Goal: Task Accomplishment & Management: Complete application form

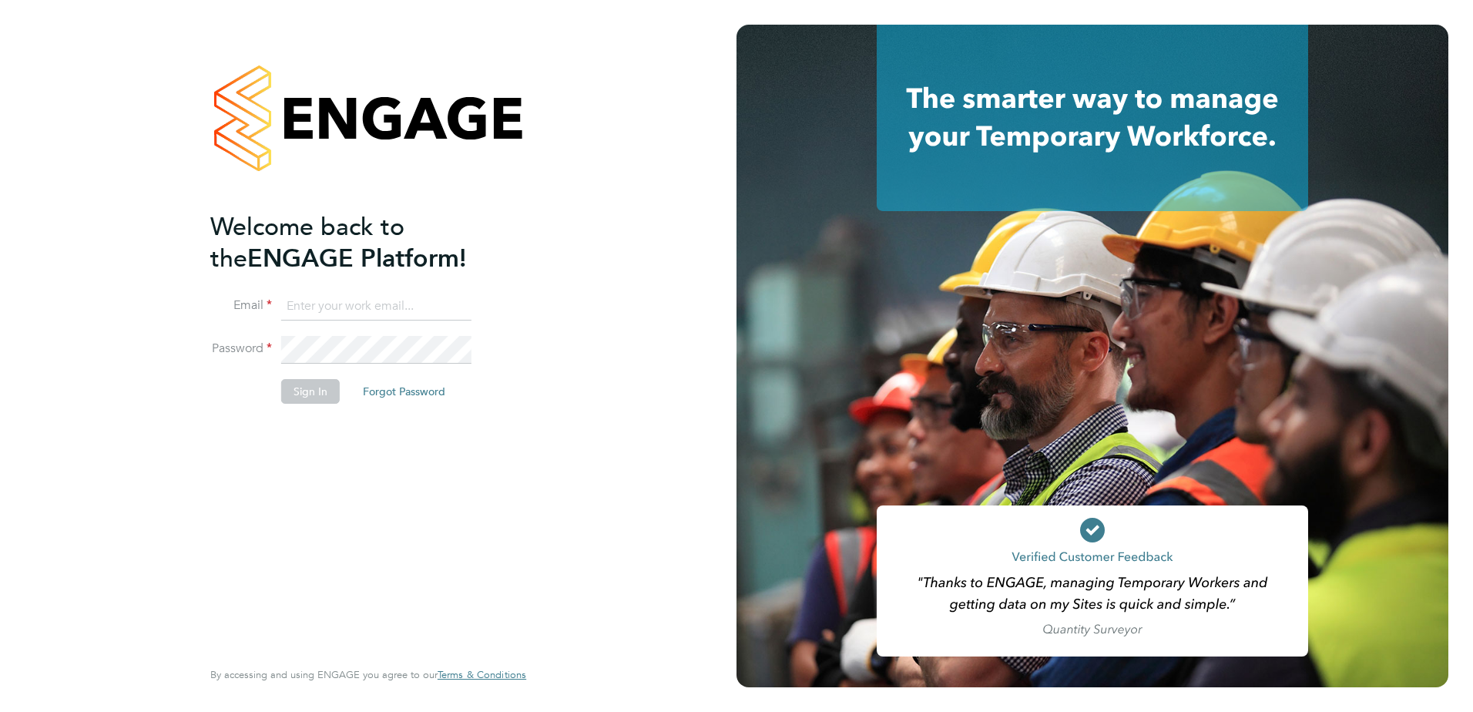
type input "lauren.morton@vistry.co.uk"
click at [313, 384] on button "Sign In" at bounding box center [310, 391] width 59 height 25
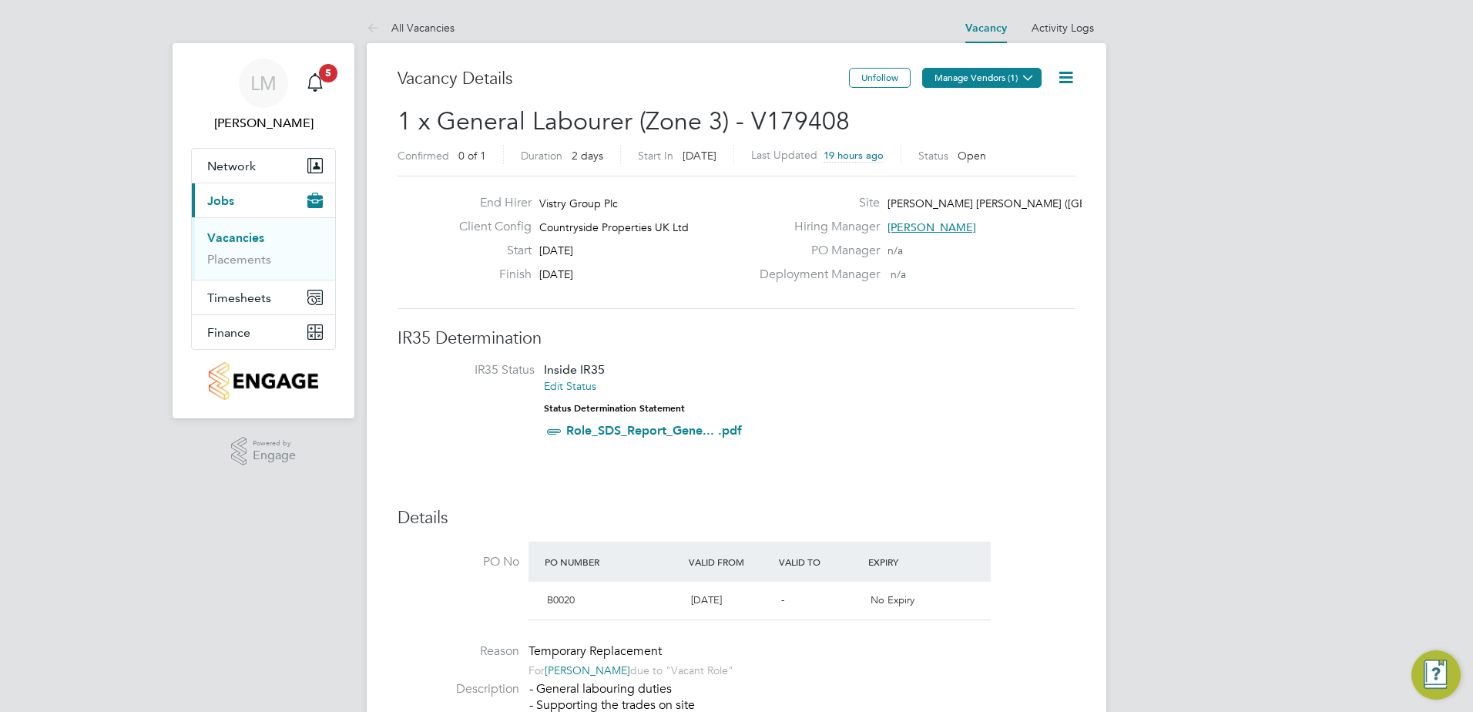
click at [1001, 72] on button "Manage Vendors (1)" at bounding box center [981, 78] width 119 height 20
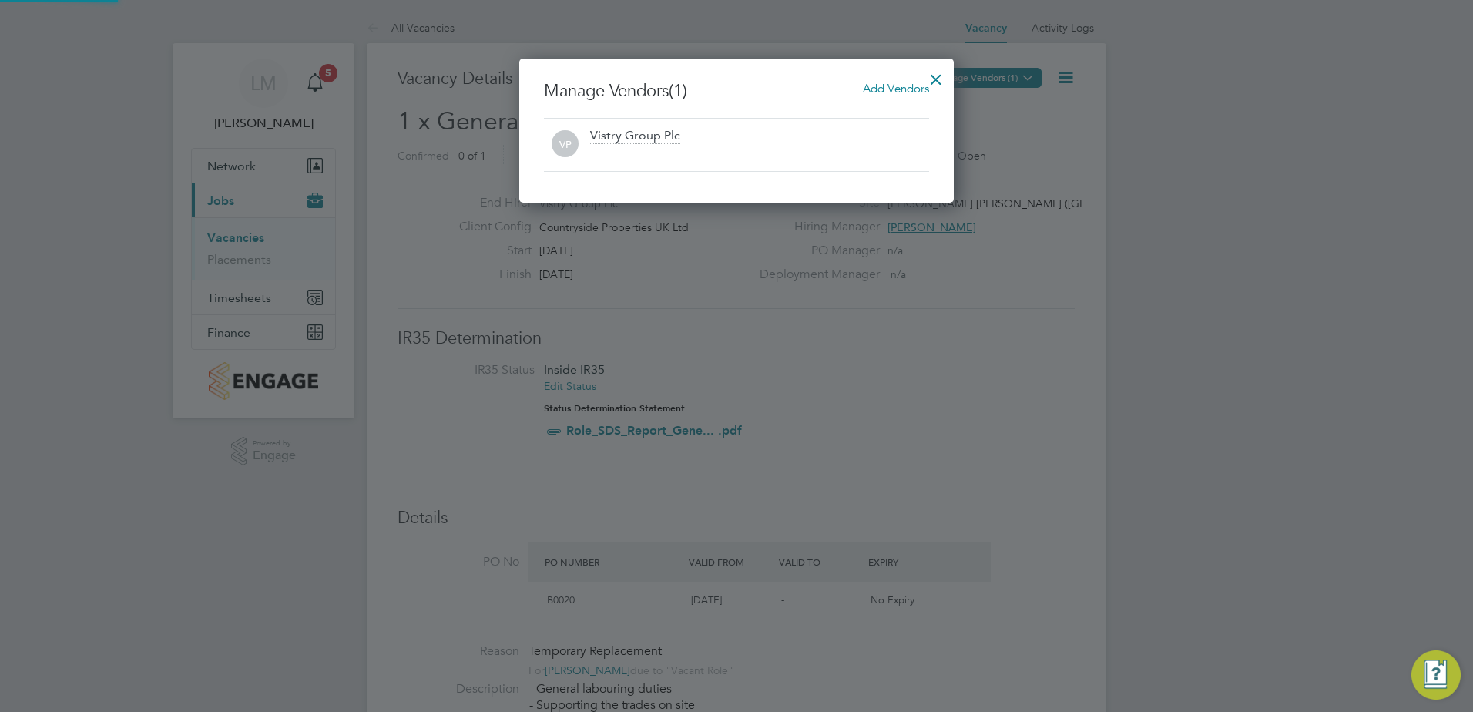
scroll to position [144, 435]
click at [937, 78] on div at bounding box center [936, 76] width 28 height 28
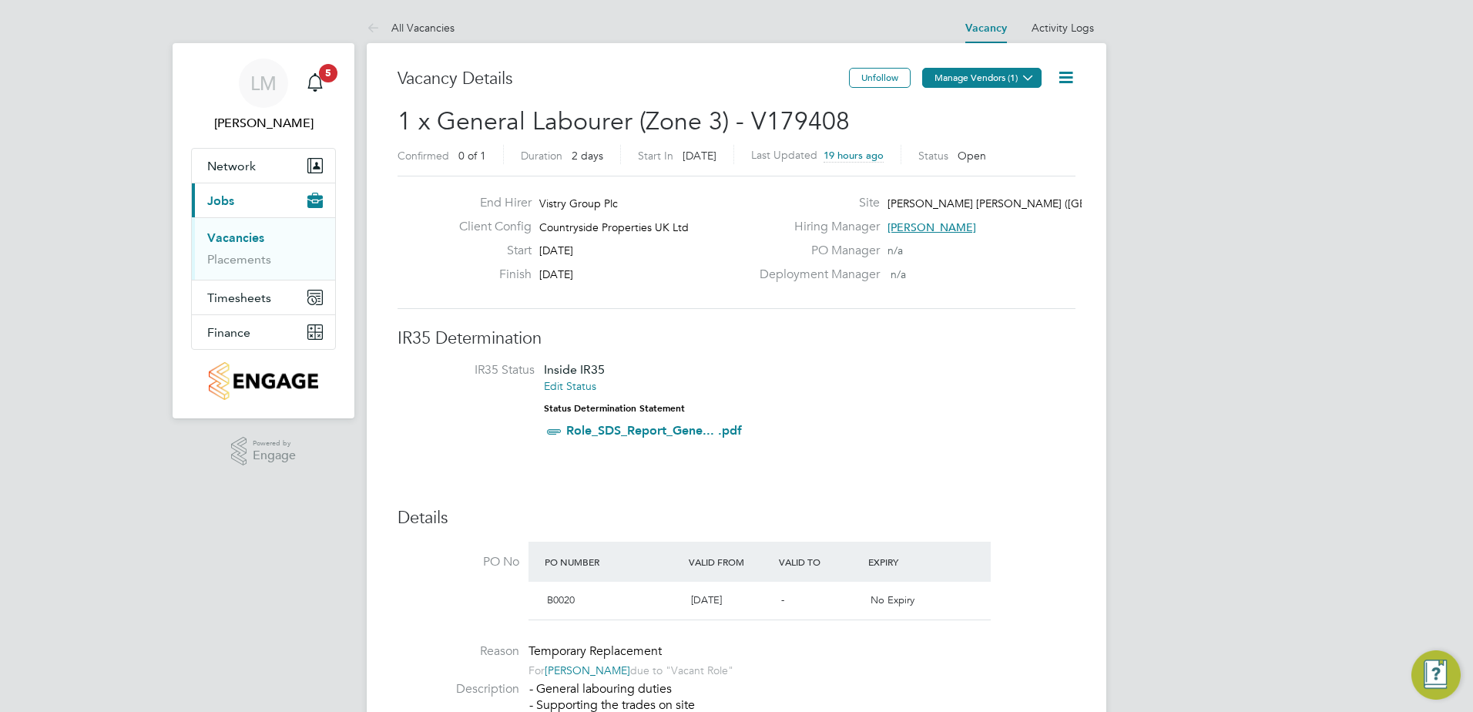
click at [971, 69] on button "Manage Vendors (1)" at bounding box center [981, 78] width 119 height 20
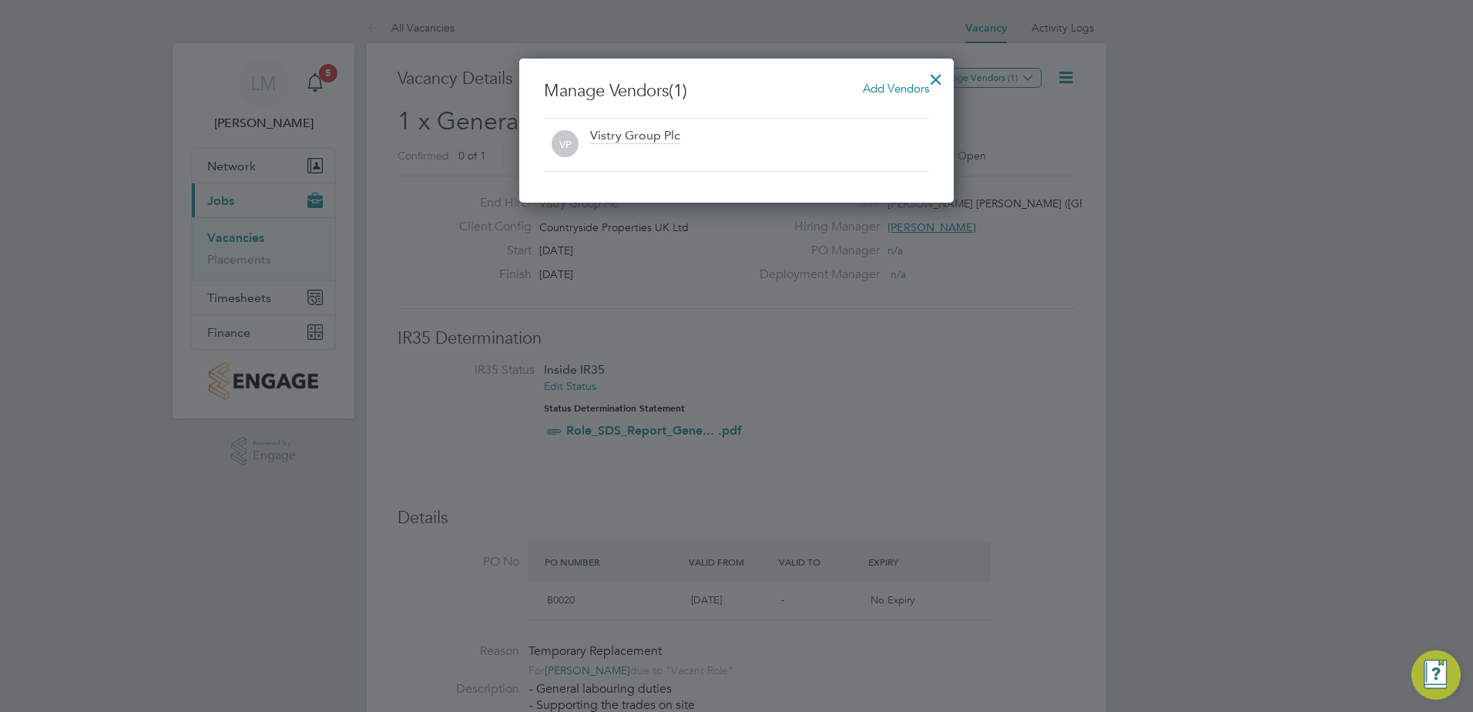
click at [963, 75] on div at bounding box center [736, 356] width 1473 height 712
click at [945, 75] on div at bounding box center [936, 76] width 28 height 28
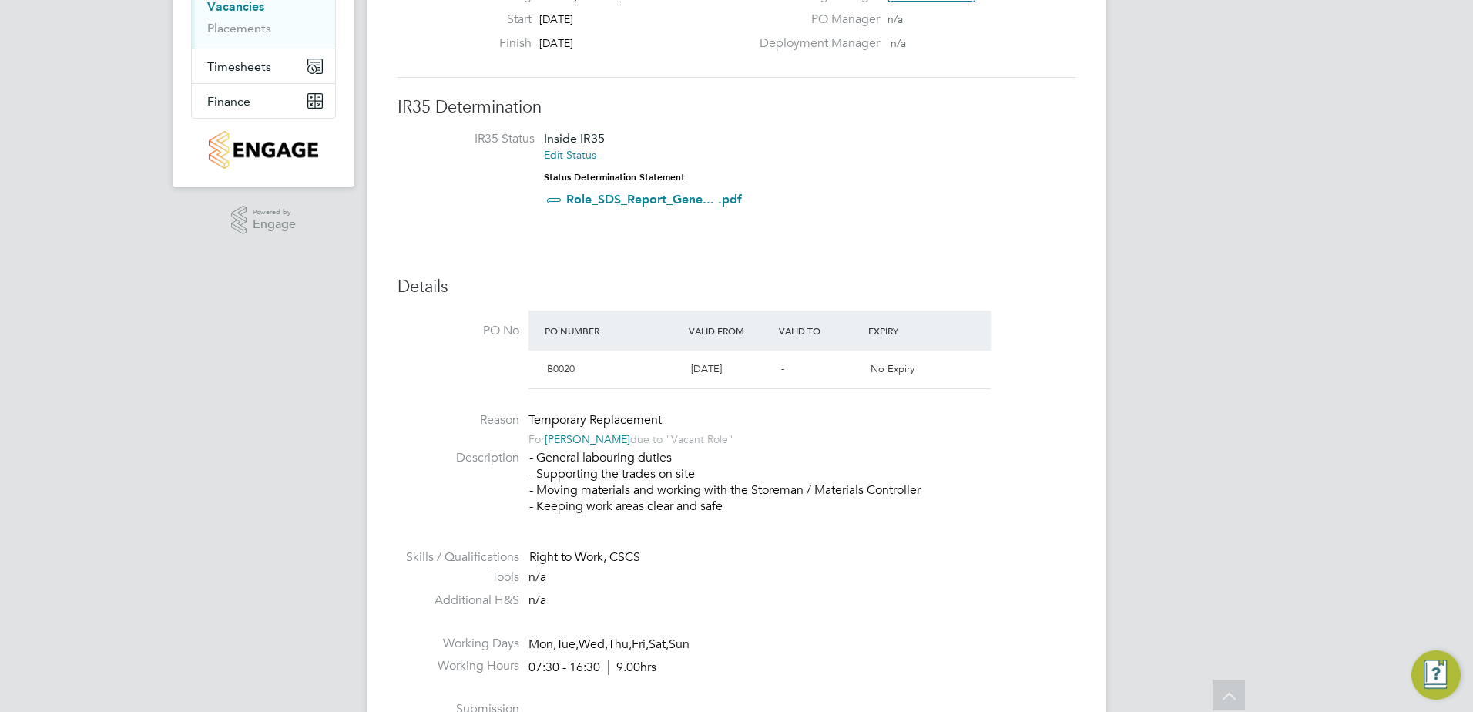
scroll to position [0, 0]
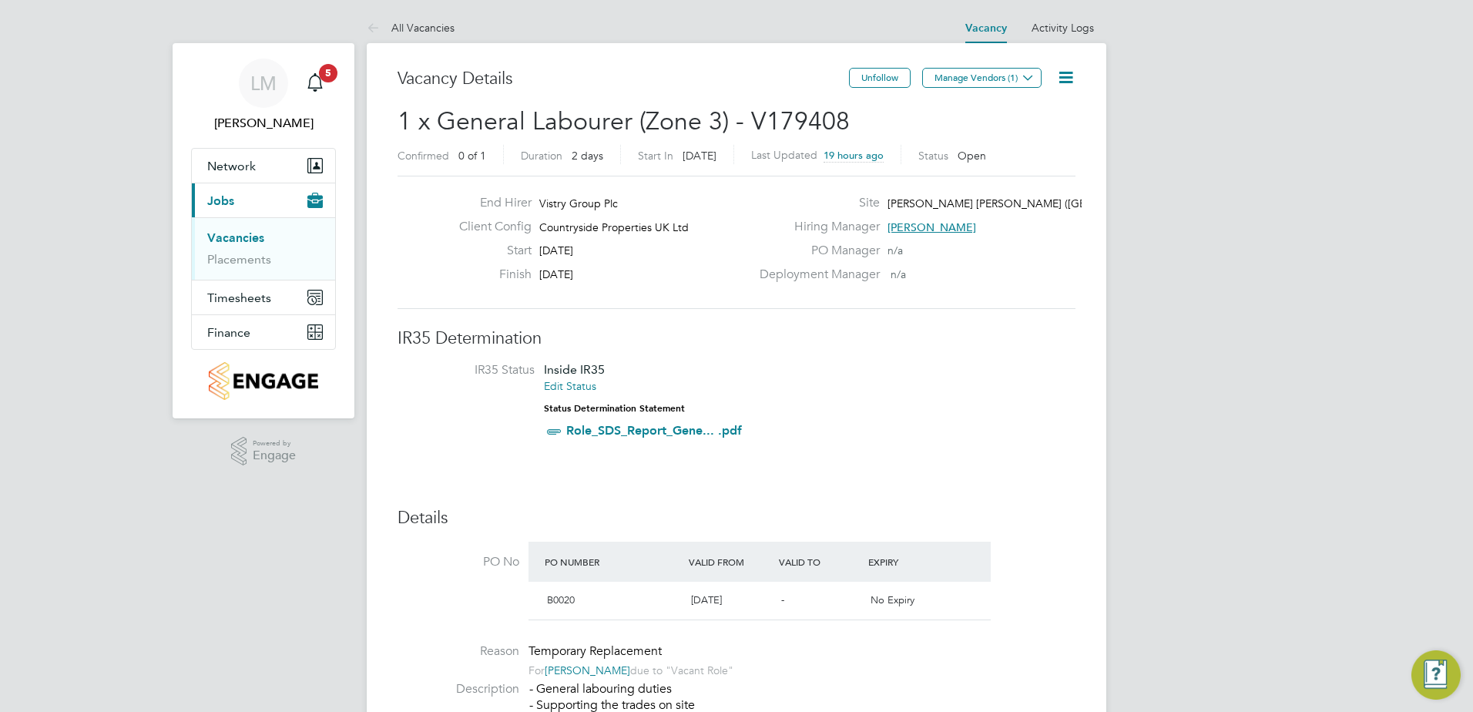
click at [1063, 71] on icon at bounding box center [1065, 77] width 19 height 19
click at [982, 74] on button "Manage Vendors (1)" at bounding box center [981, 78] width 119 height 20
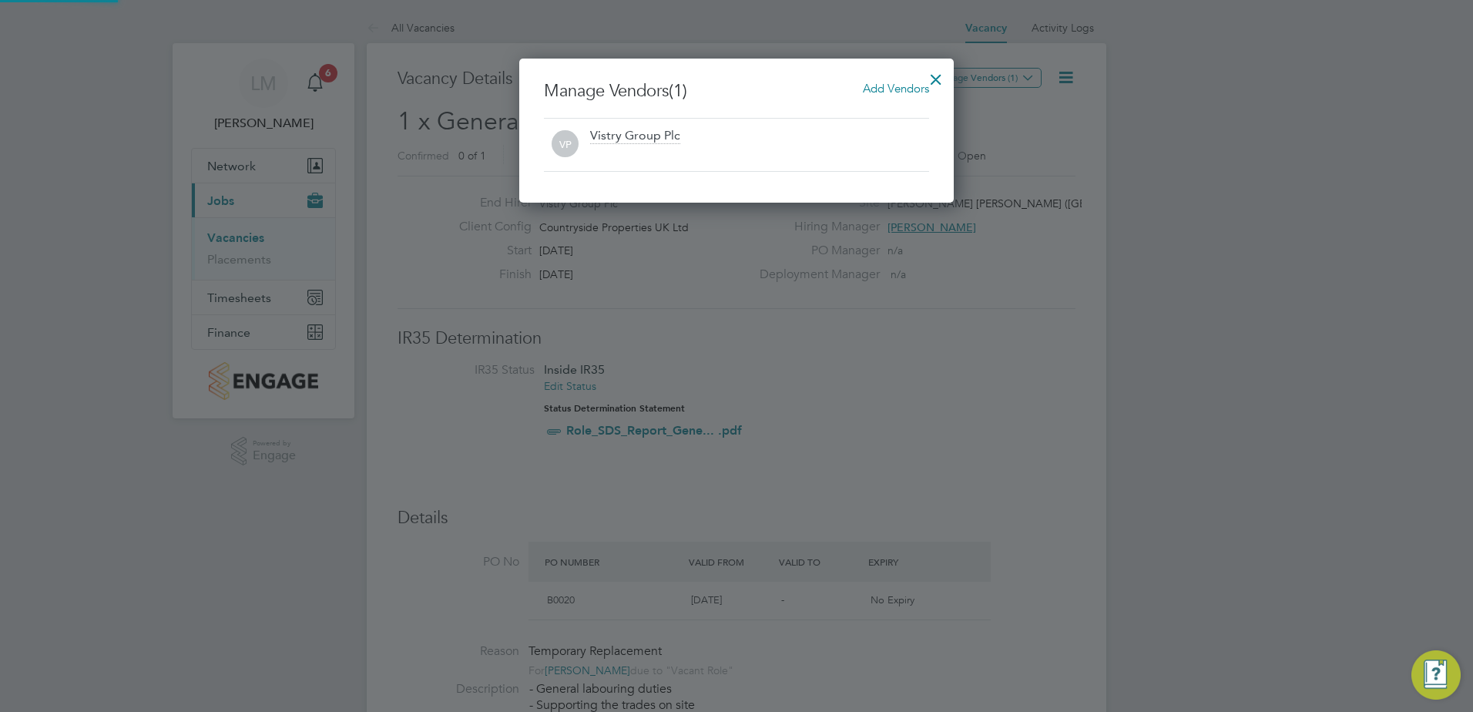
scroll to position [144, 435]
click at [936, 74] on div at bounding box center [936, 76] width 28 height 28
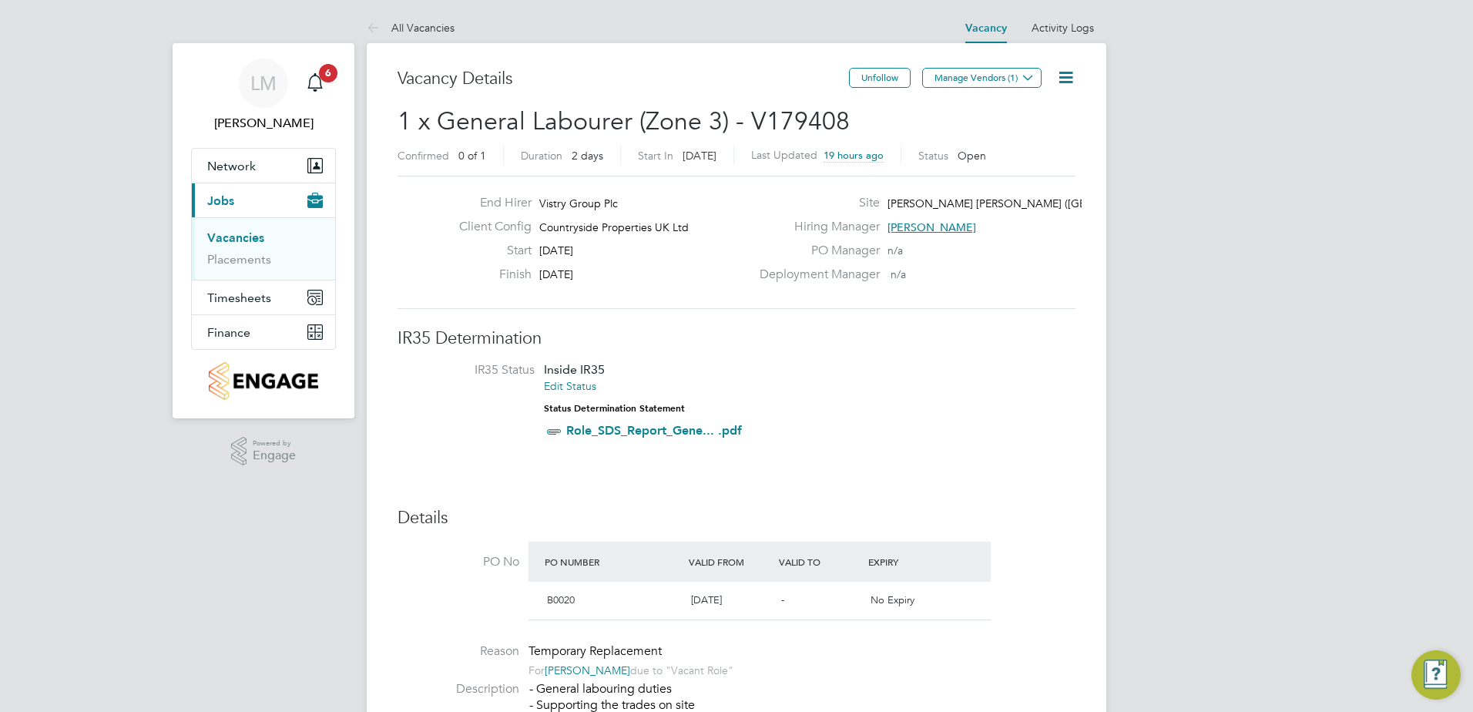
click at [1067, 84] on icon at bounding box center [1065, 77] width 19 height 19
click at [579, 232] on span "Countryside Properties UK Ltd" at bounding box center [613, 227] width 149 height 14
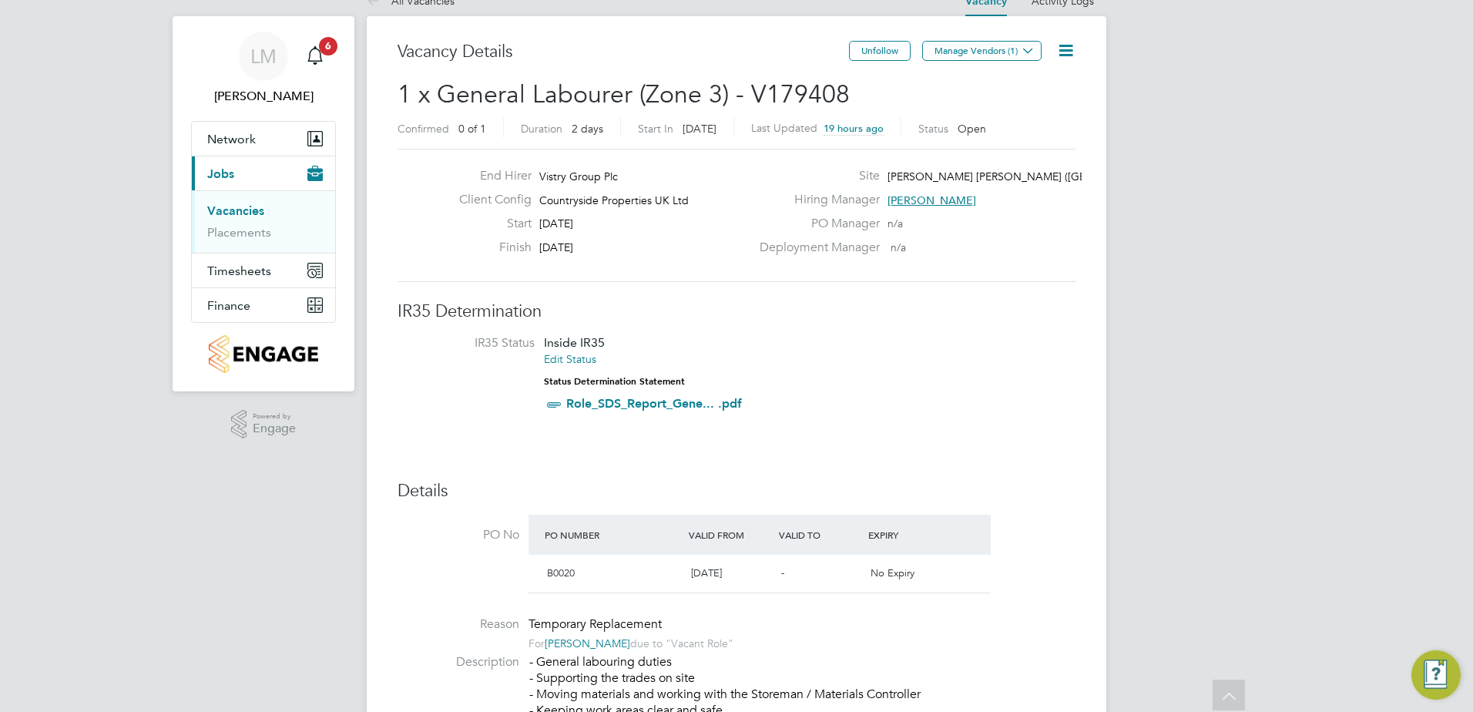
scroll to position [0, 0]
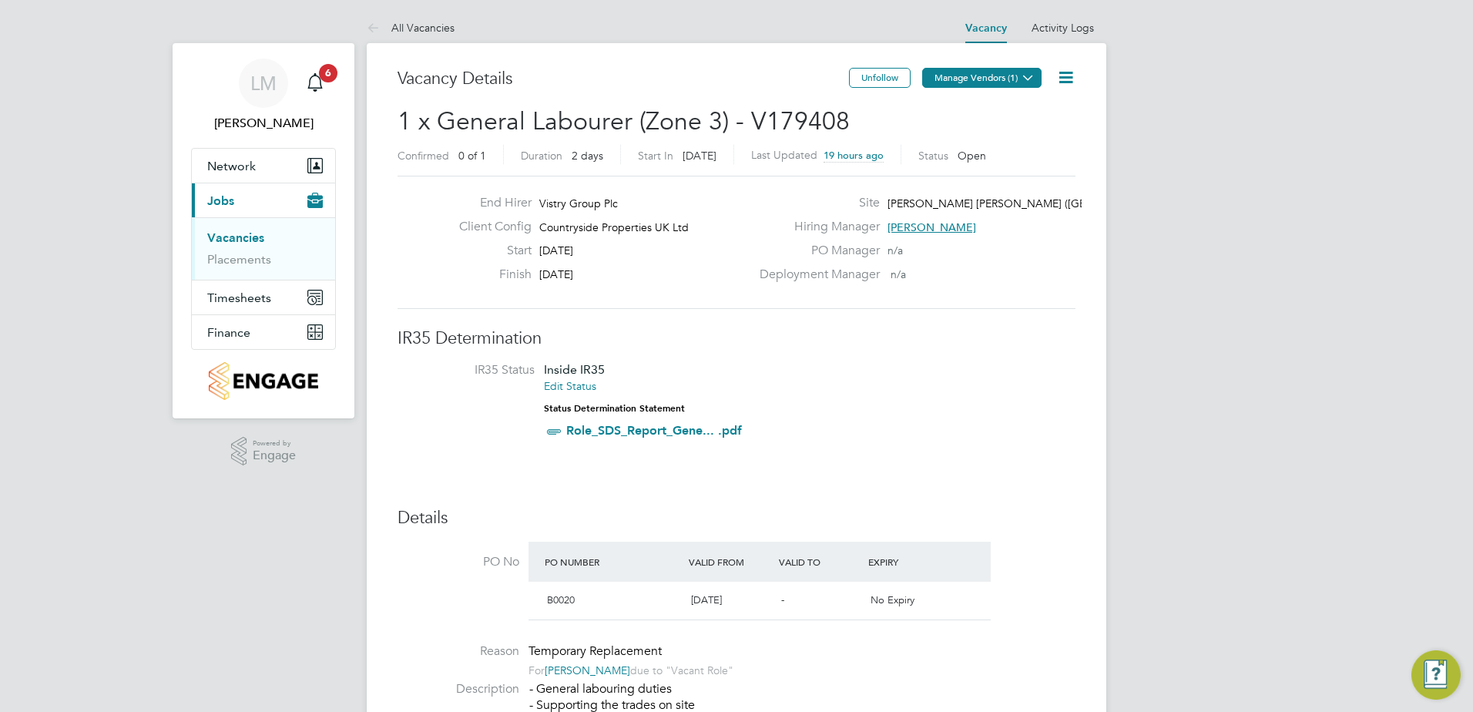
click at [995, 82] on button "Manage Vendors (1)" at bounding box center [981, 78] width 119 height 20
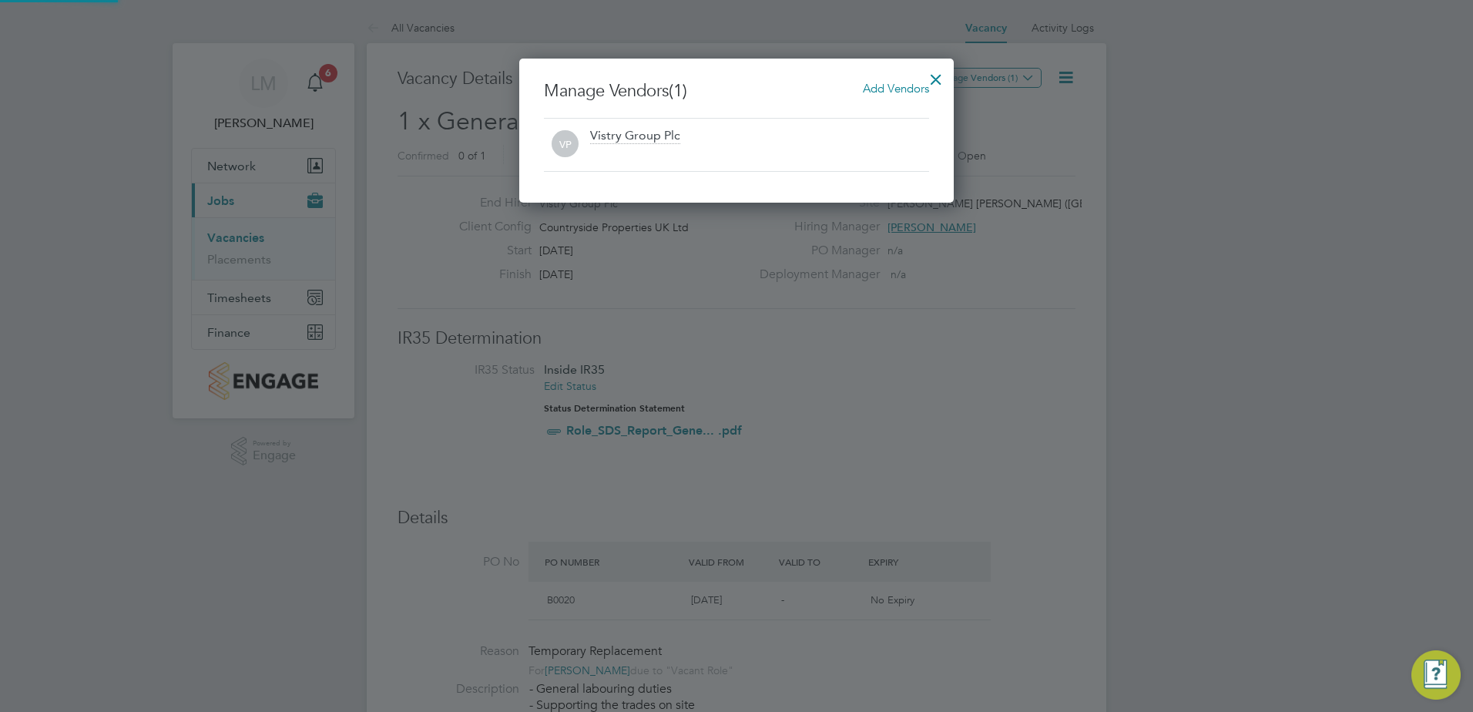
scroll to position [144, 435]
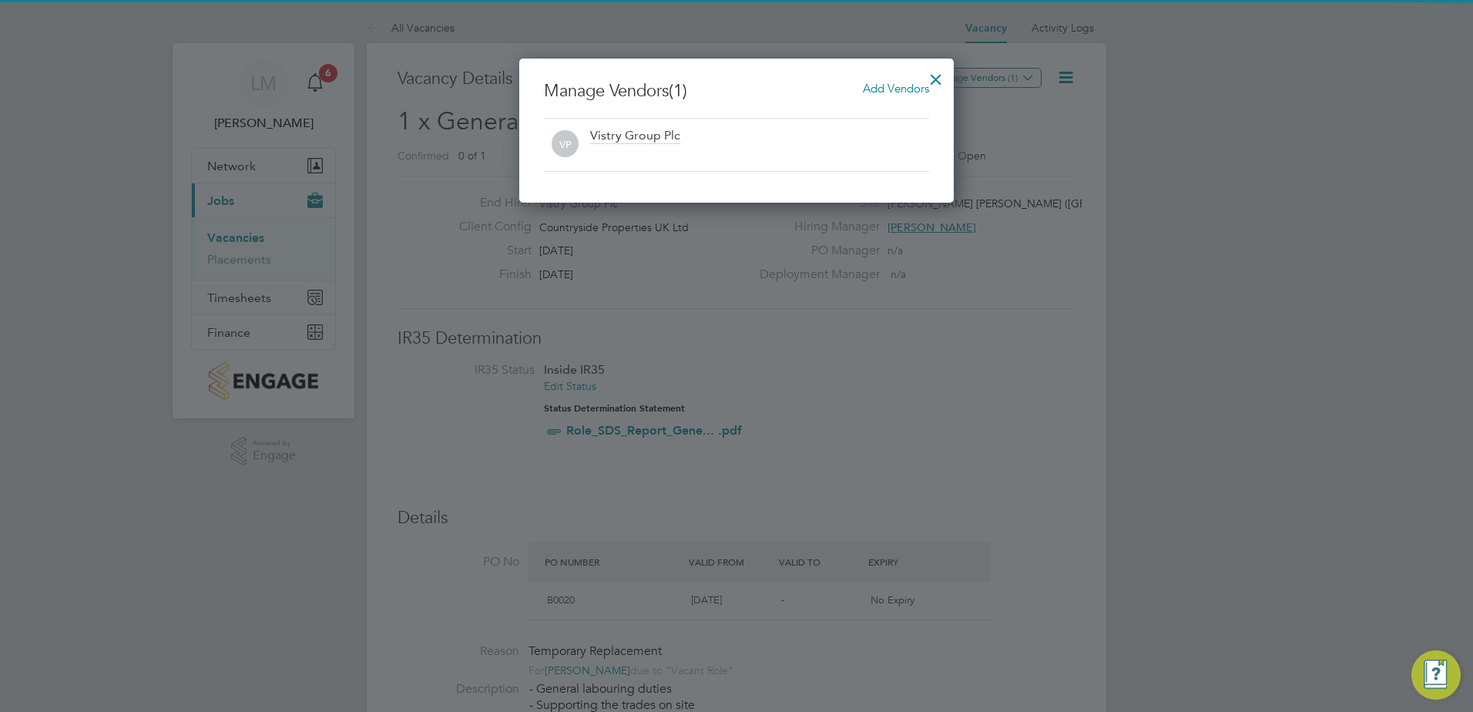
click at [901, 84] on span "Add Vendors" at bounding box center [896, 88] width 66 height 15
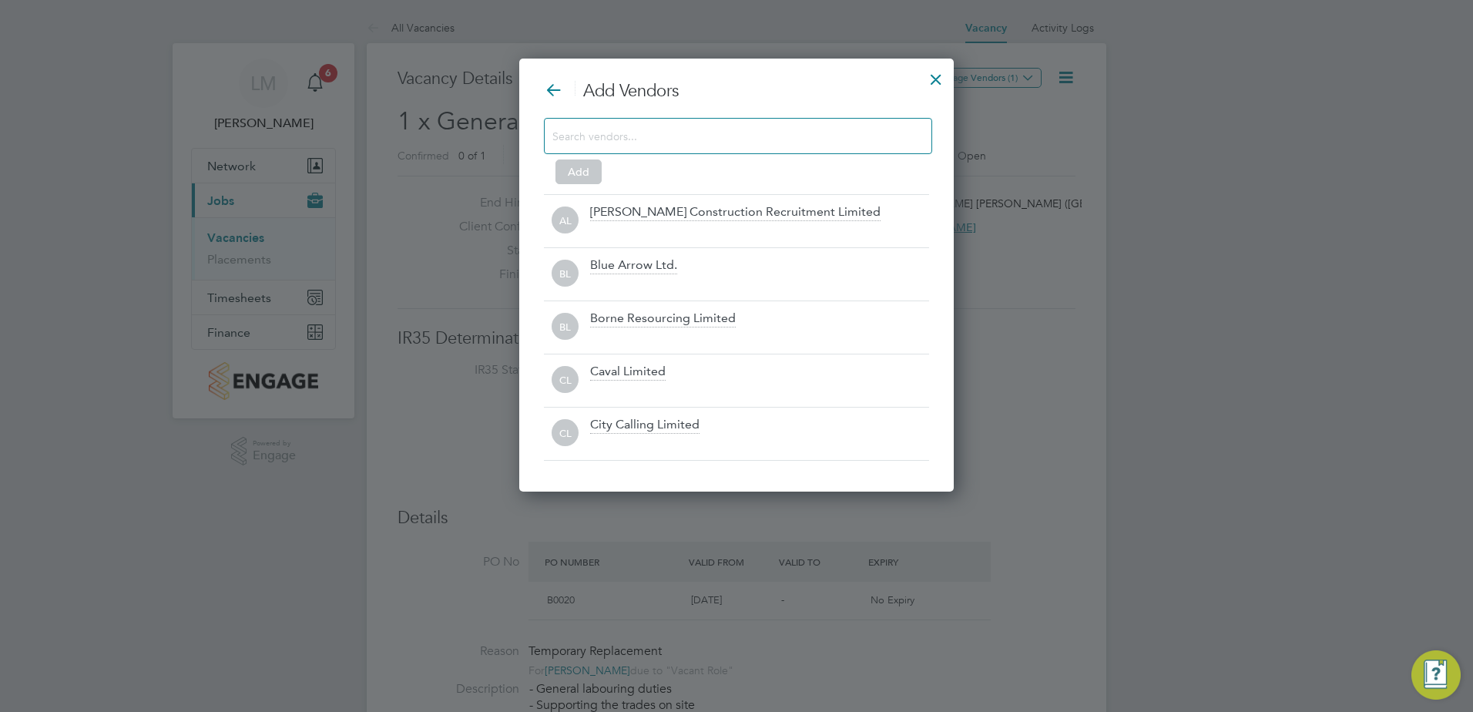
scroll to position [434, 435]
click at [762, 127] on input at bounding box center [725, 136] width 347 height 20
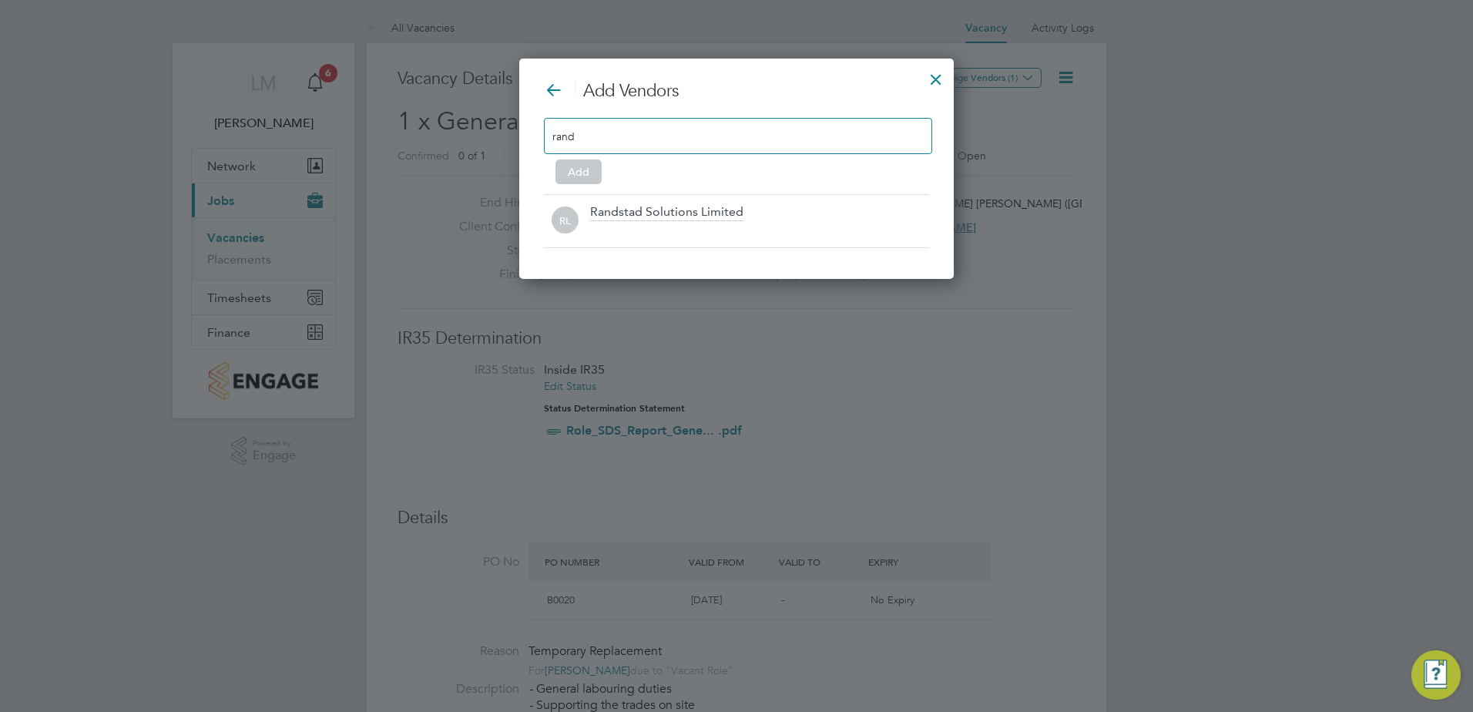
type input "rand"
click at [937, 75] on div at bounding box center [936, 76] width 28 height 28
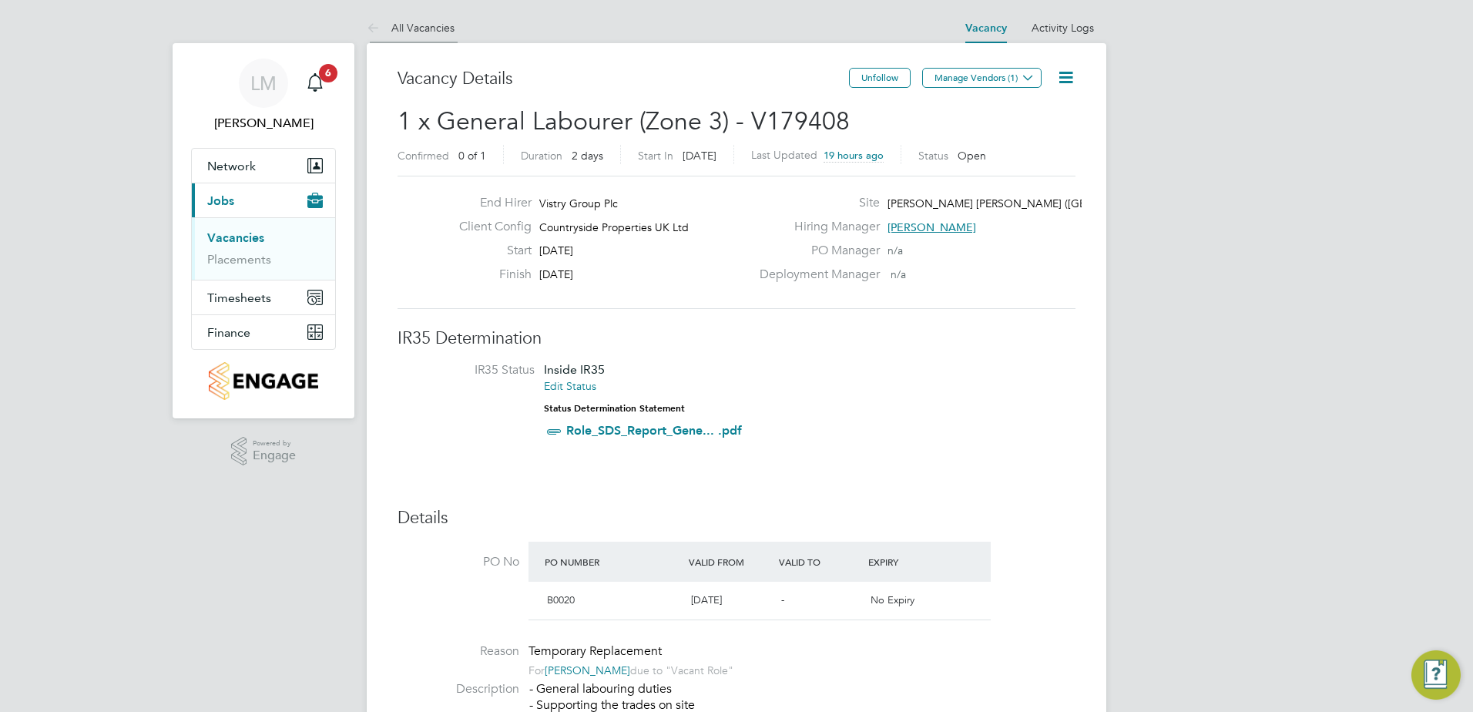
click at [426, 32] on link "All Vacancies" at bounding box center [411, 28] width 88 height 14
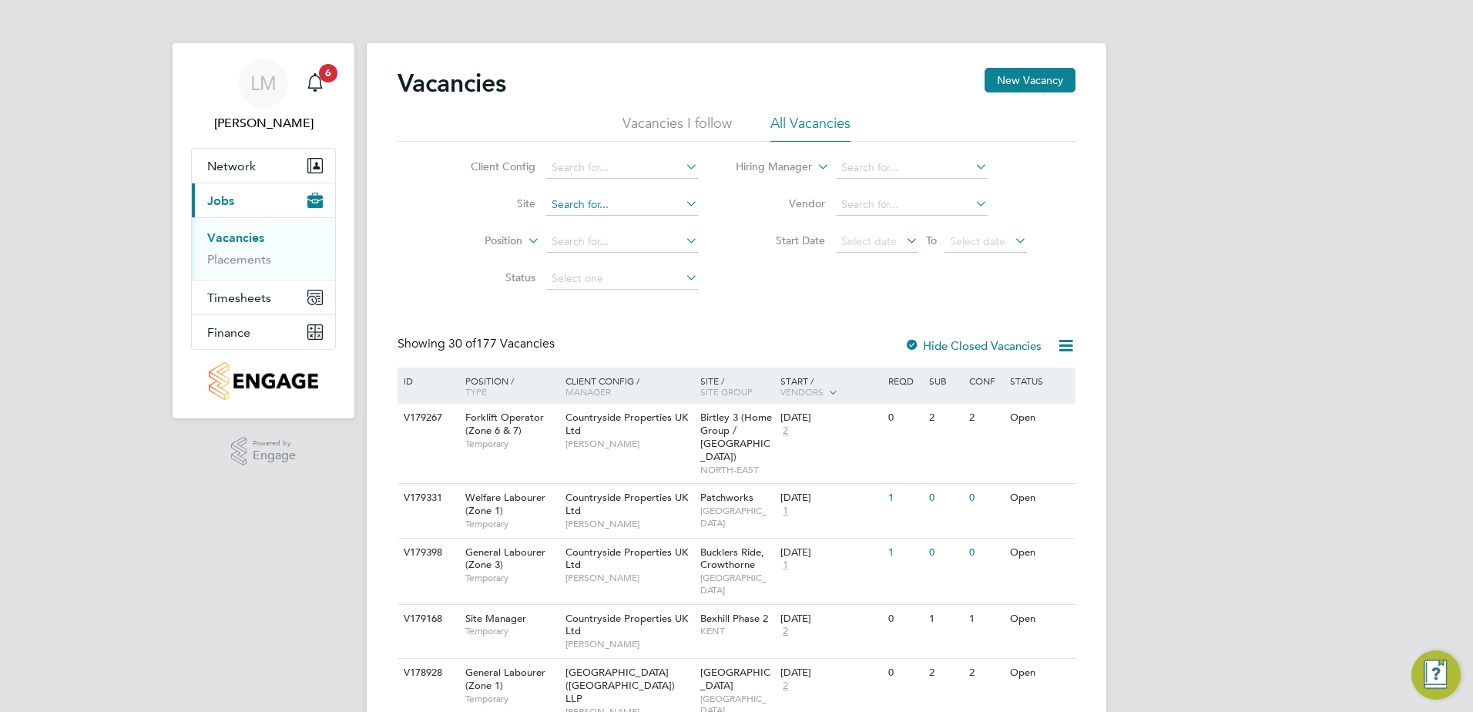
click at [667, 208] on input at bounding box center [622, 205] width 152 height 22
click at [673, 229] on li "Hampton Waters (Peterborough)" at bounding box center [650, 226] width 210 height 21
type input "[PERSON_NAME] [PERSON_NAME] ([GEOGRAPHIC_DATA])"
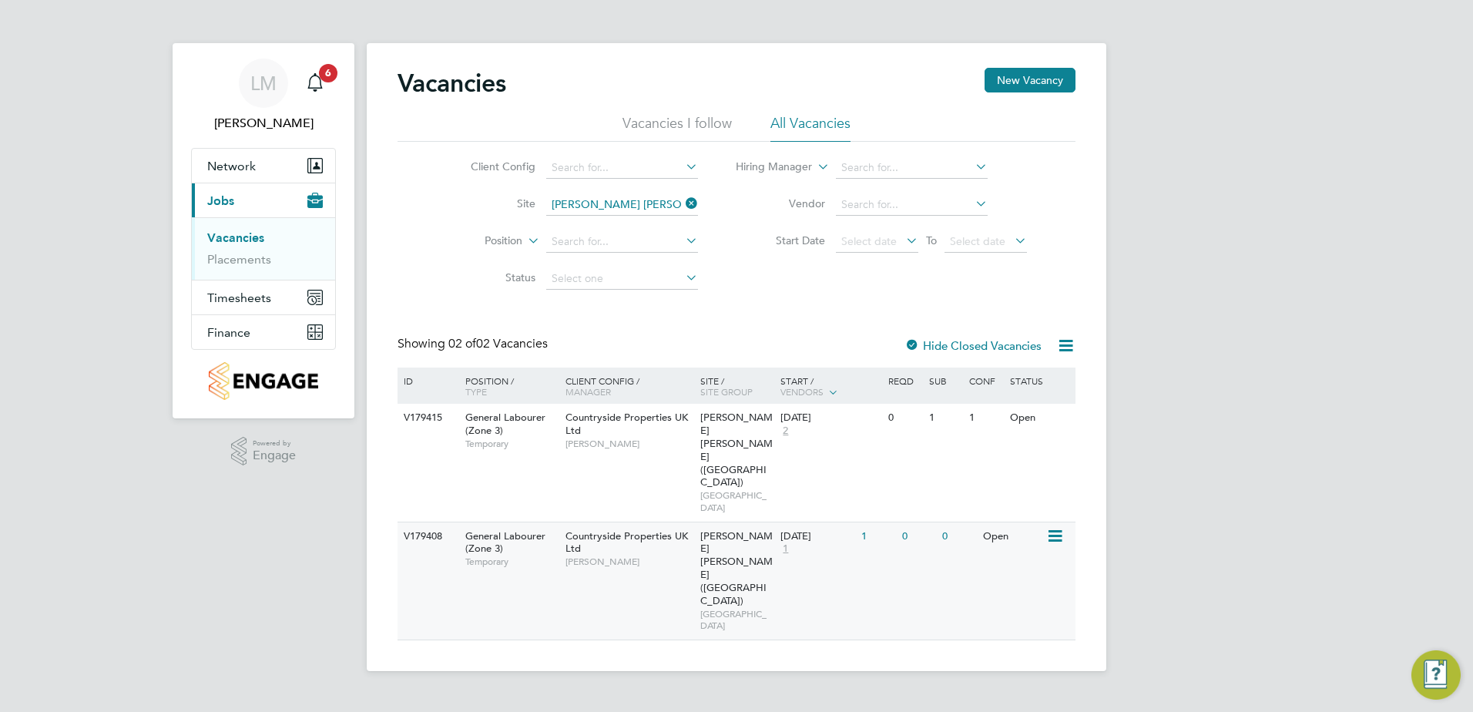
click at [593, 522] on div "Countryside Properties UK Ltd David Kingston" at bounding box center [629, 548] width 135 height 53
click at [683, 200] on icon at bounding box center [683, 204] width 0 height 22
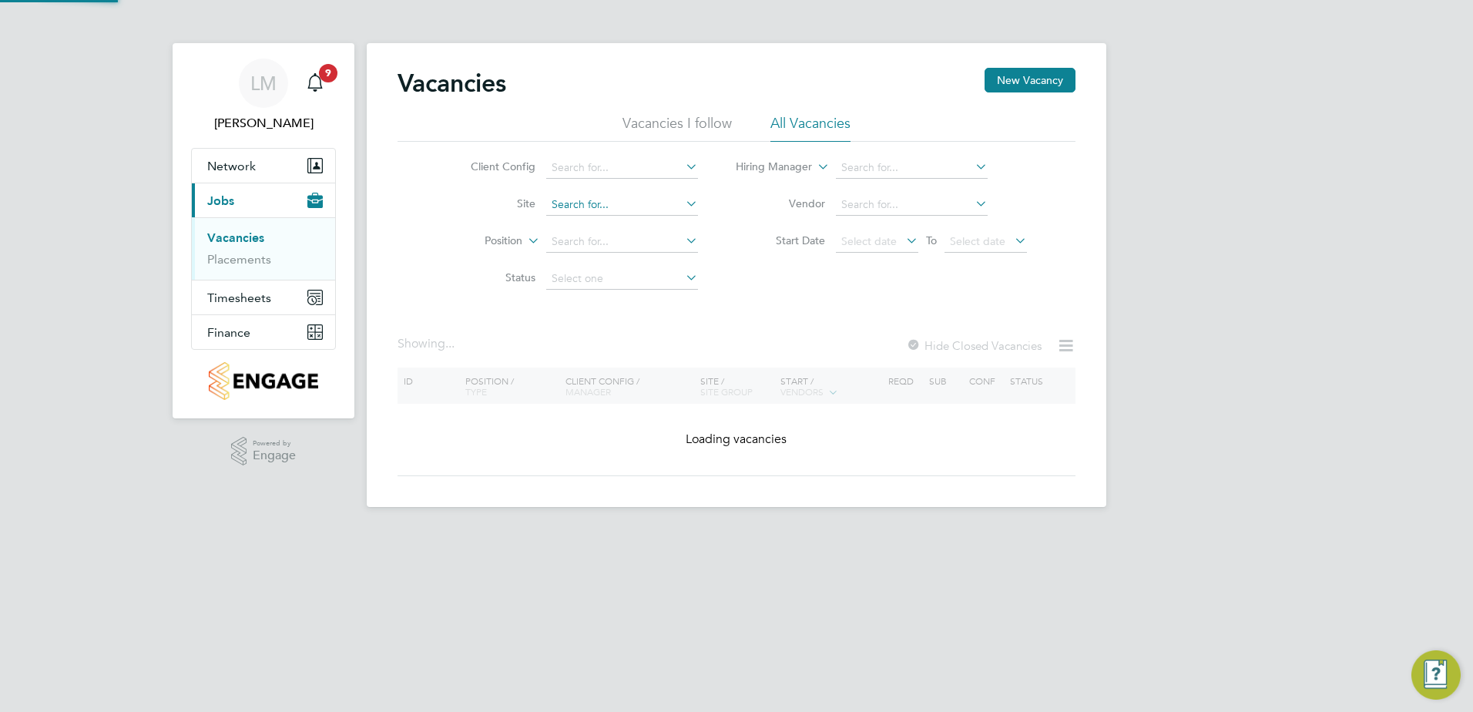
drag, startPoint x: 609, startPoint y: 207, endPoint x: 624, endPoint y: 206, distance: 14.7
click at [609, 206] on input at bounding box center [622, 205] width 152 height 22
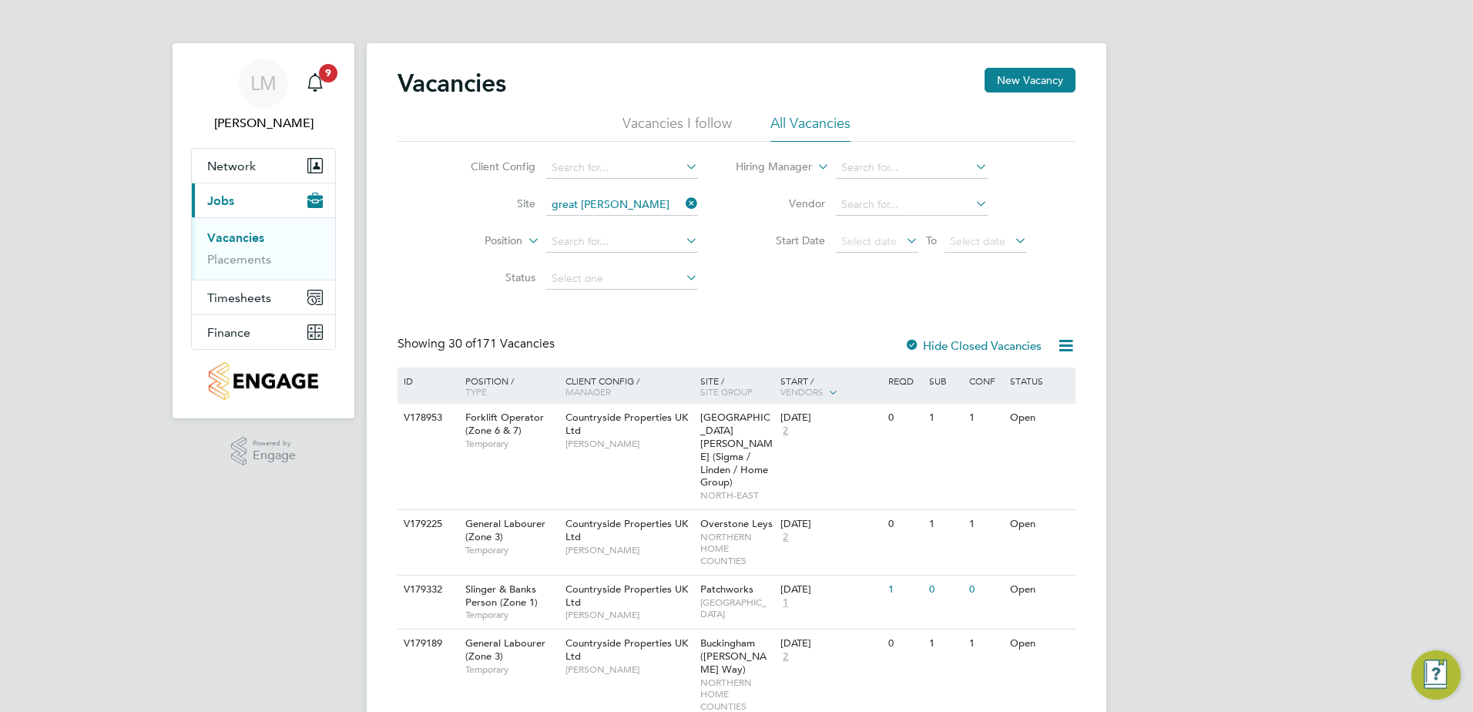
click at [663, 312] on li "Great Haddon Wood" at bounding box center [621, 309] width 153 height 21
type input "Great Haddon Wood"
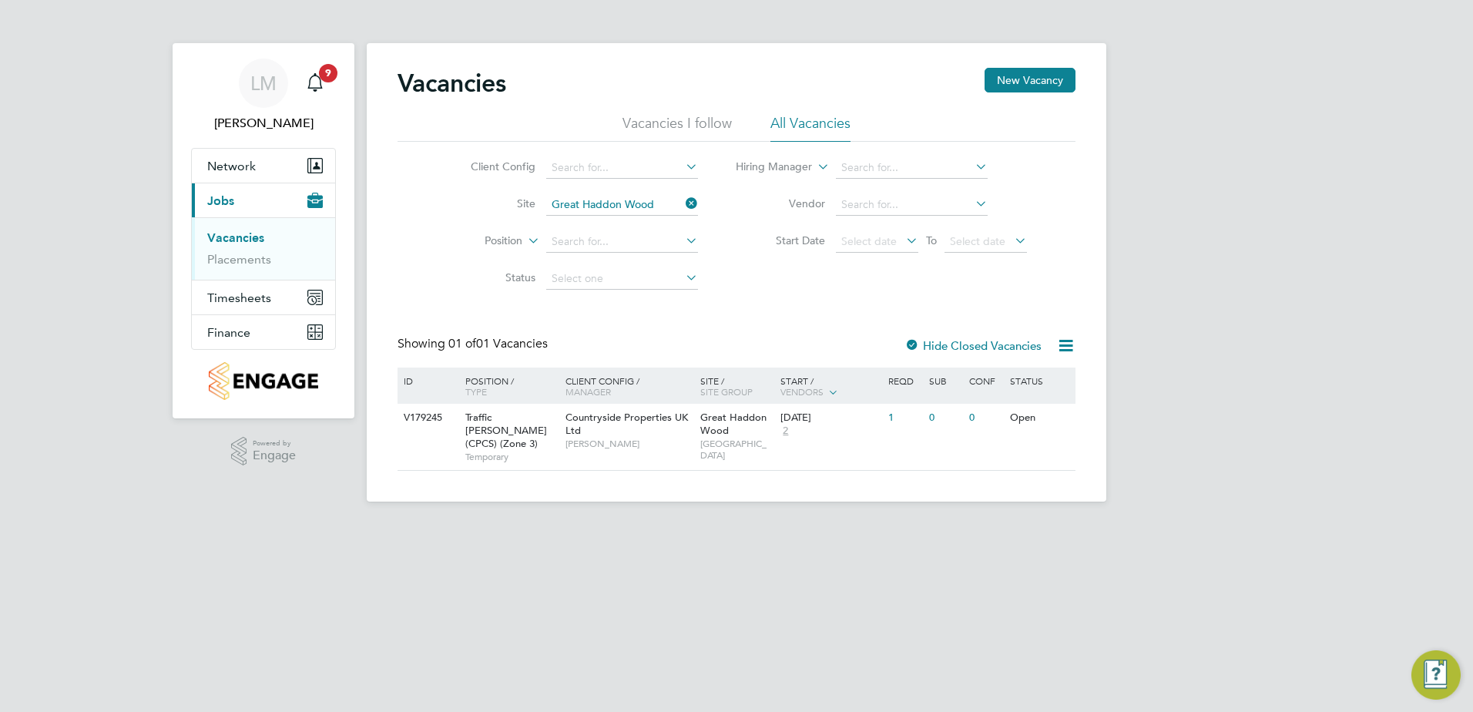
click at [1007, 347] on label "Hide Closed Vacancies" at bounding box center [972, 345] width 137 height 15
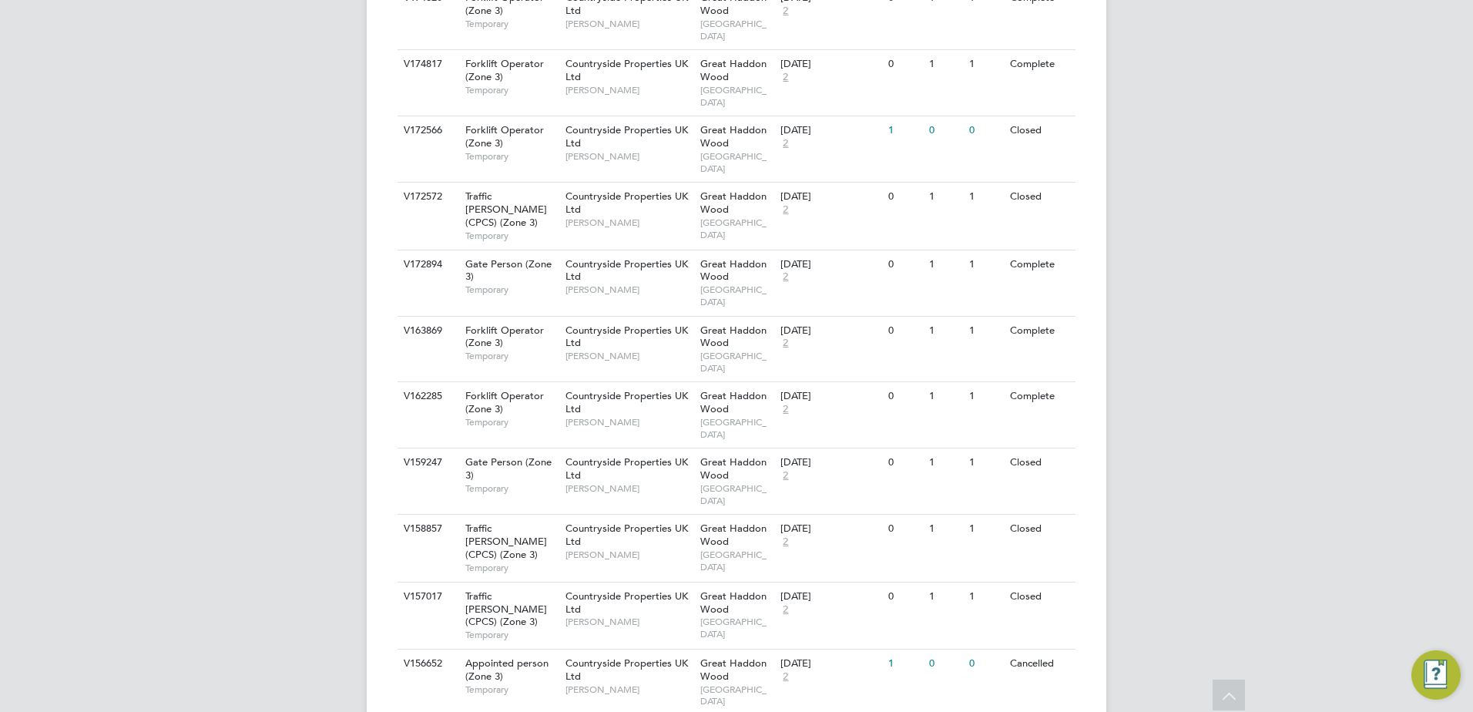
scroll to position [1001, 0]
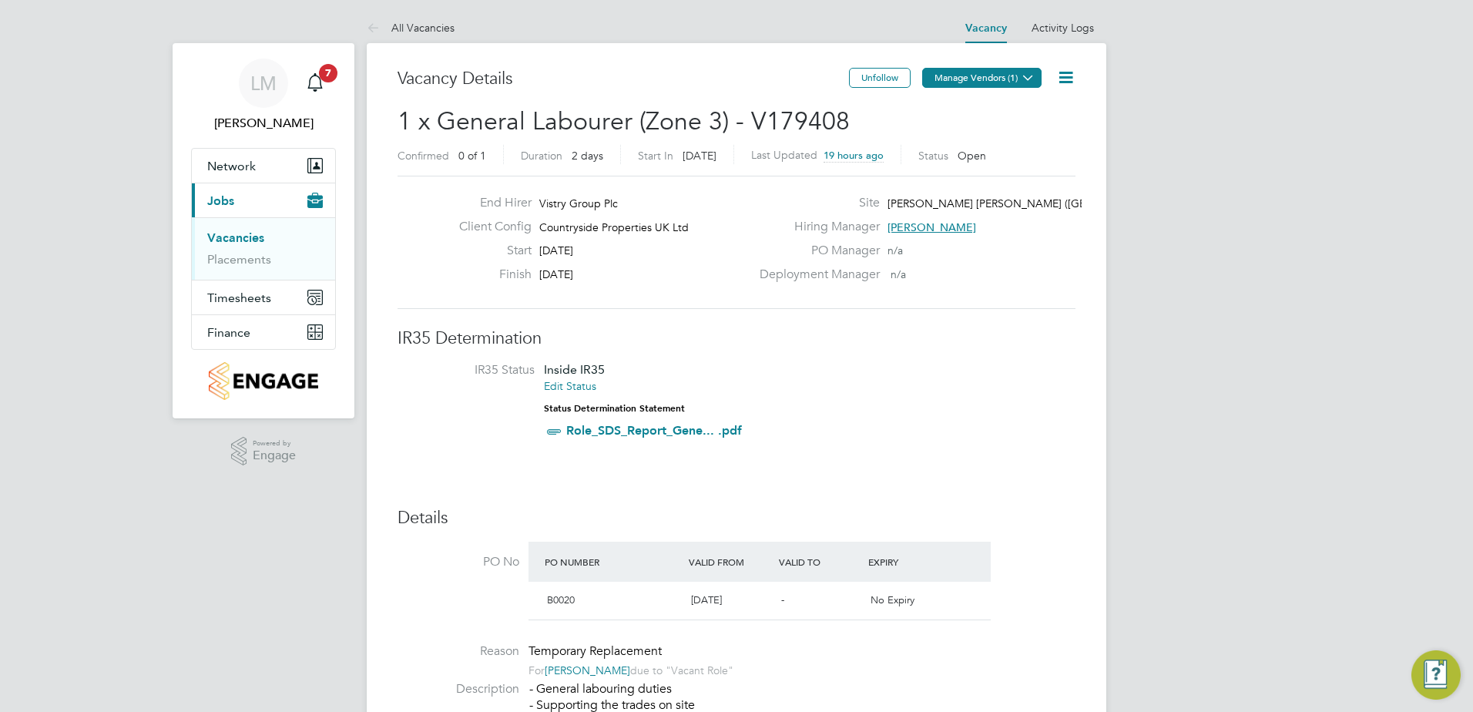
click at [1006, 72] on button "Manage Vendors (1)" at bounding box center [981, 78] width 119 height 20
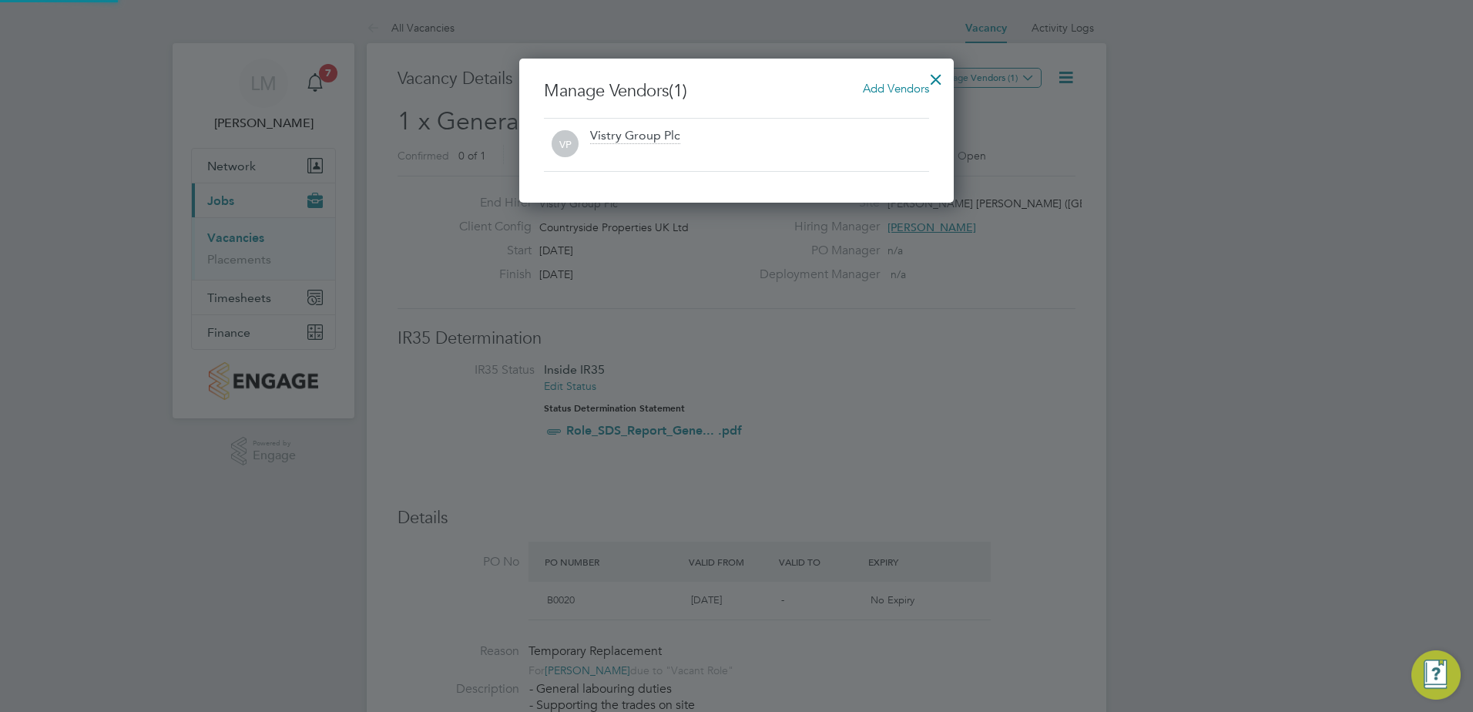
scroll to position [144, 435]
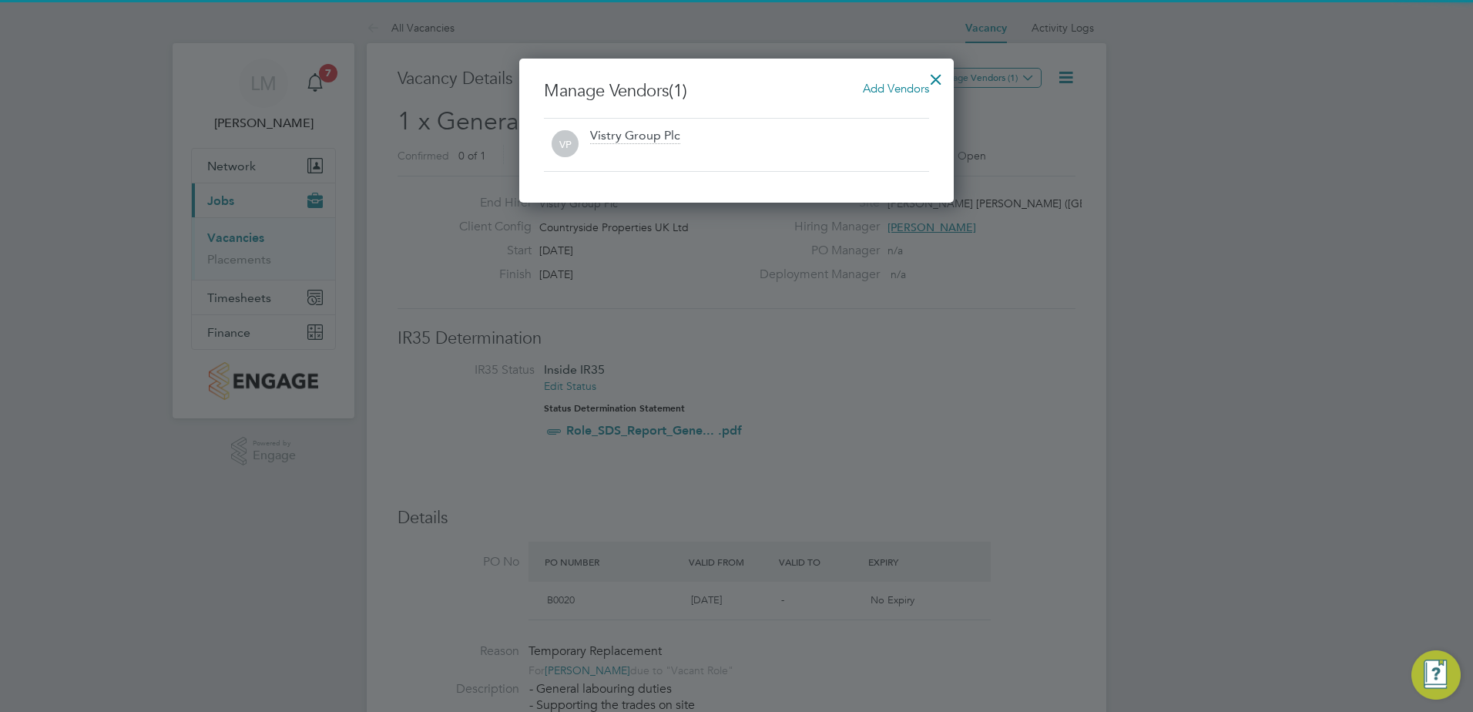
click at [905, 71] on div "Manage Vendors (1) Add Vendors VP Vistry Group Plc" at bounding box center [736, 131] width 434 height 144
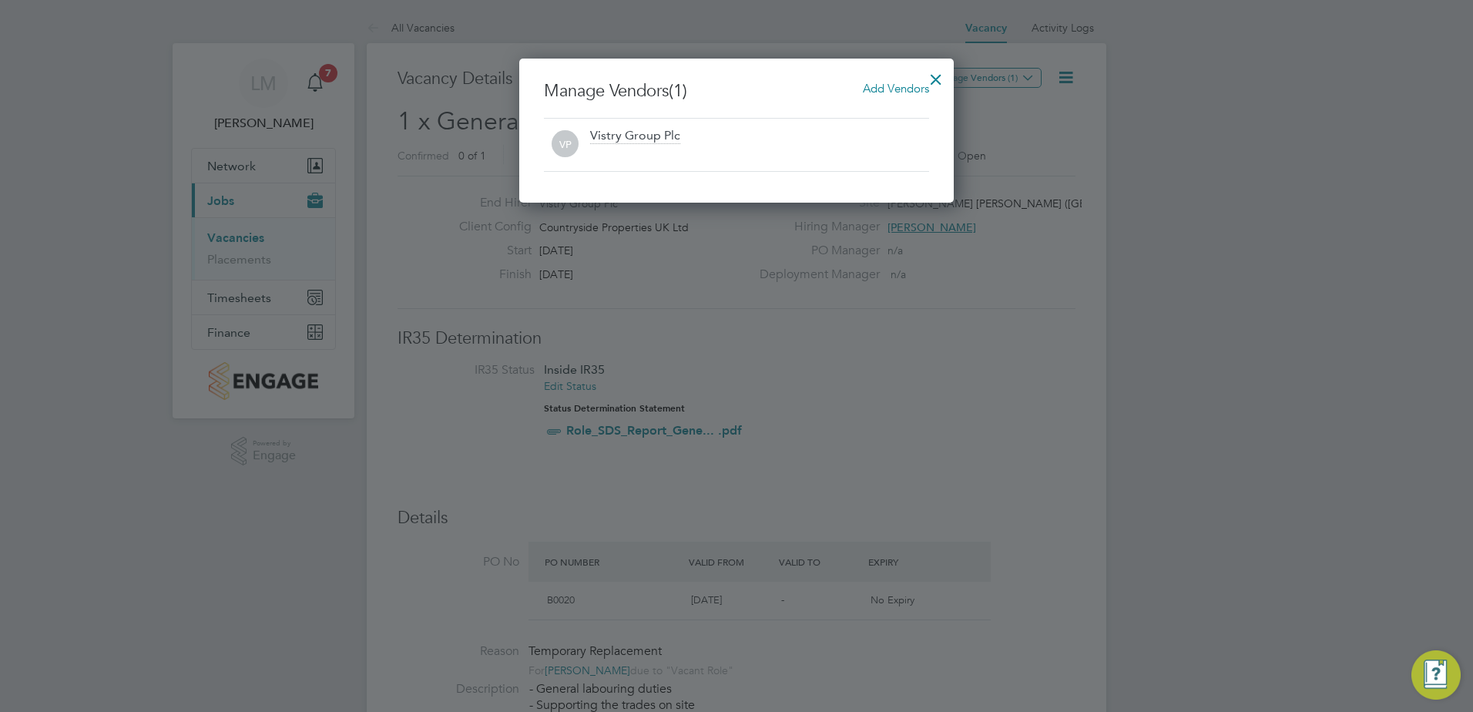
click at [891, 95] on span "Add Vendors" at bounding box center [896, 88] width 66 height 15
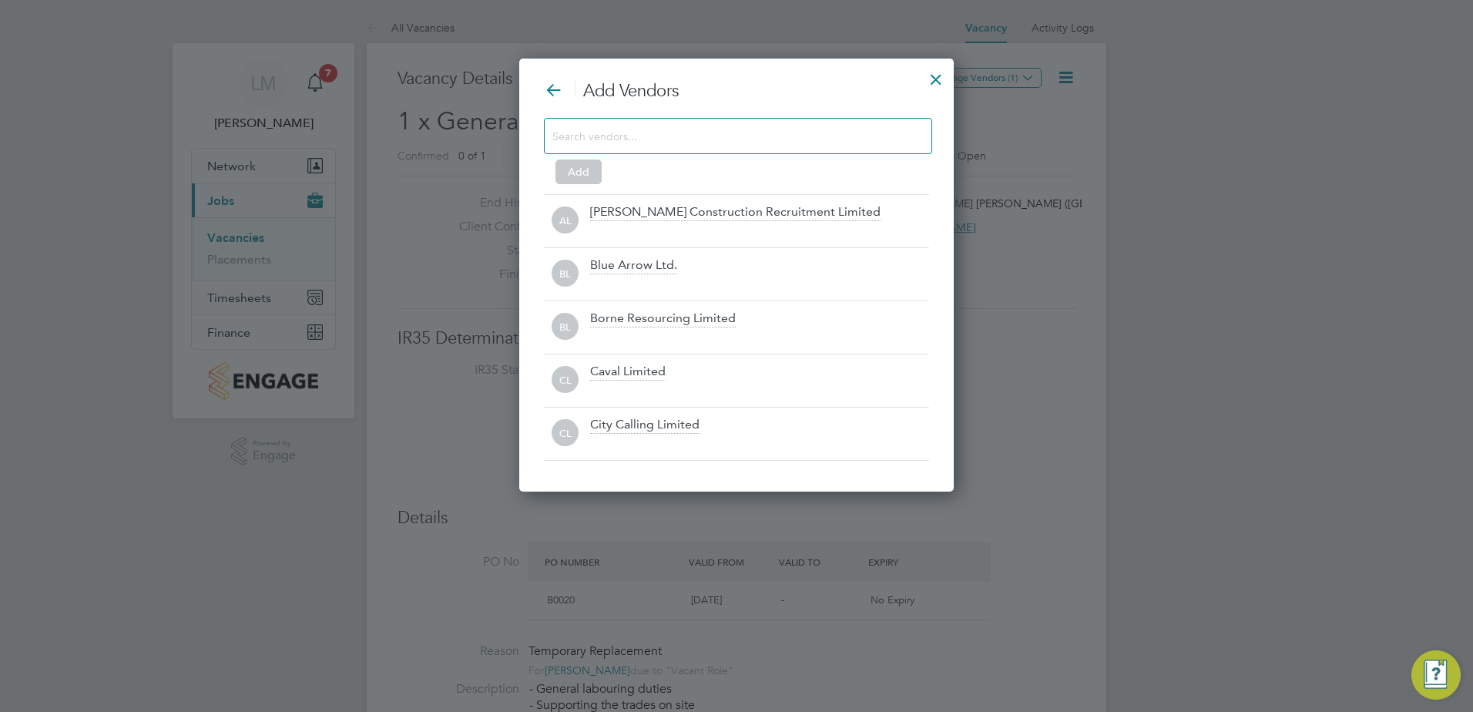
drag, startPoint x: 670, startPoint y: 134, endPoint x: 682, endPoint y: 134, distance: 11.6
click at [682, 134] on input at bounding box center [725, 136] width 347 height 20
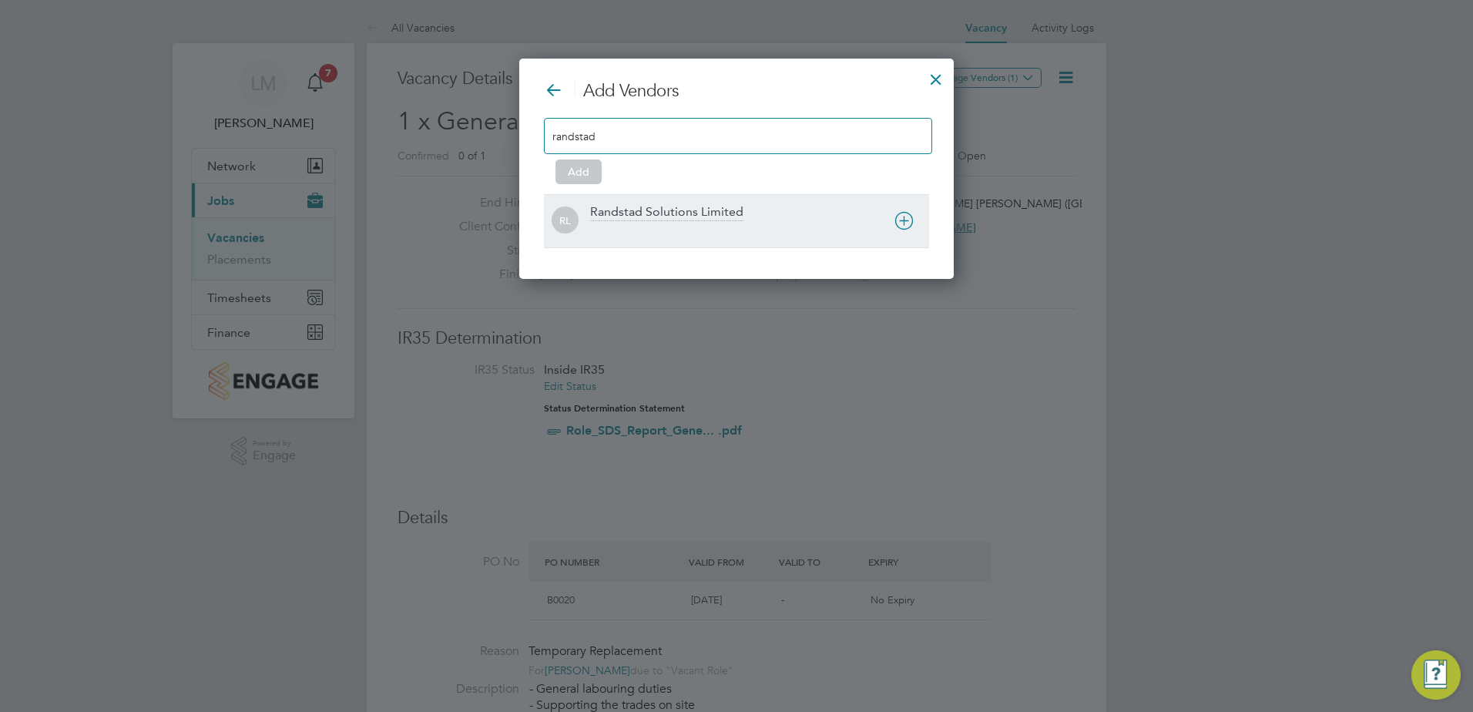
type input "randstad"
click at [670, 198] on div "RL Randstad Solutions Limited" at bounding box center [736, 220] width 385 height 53
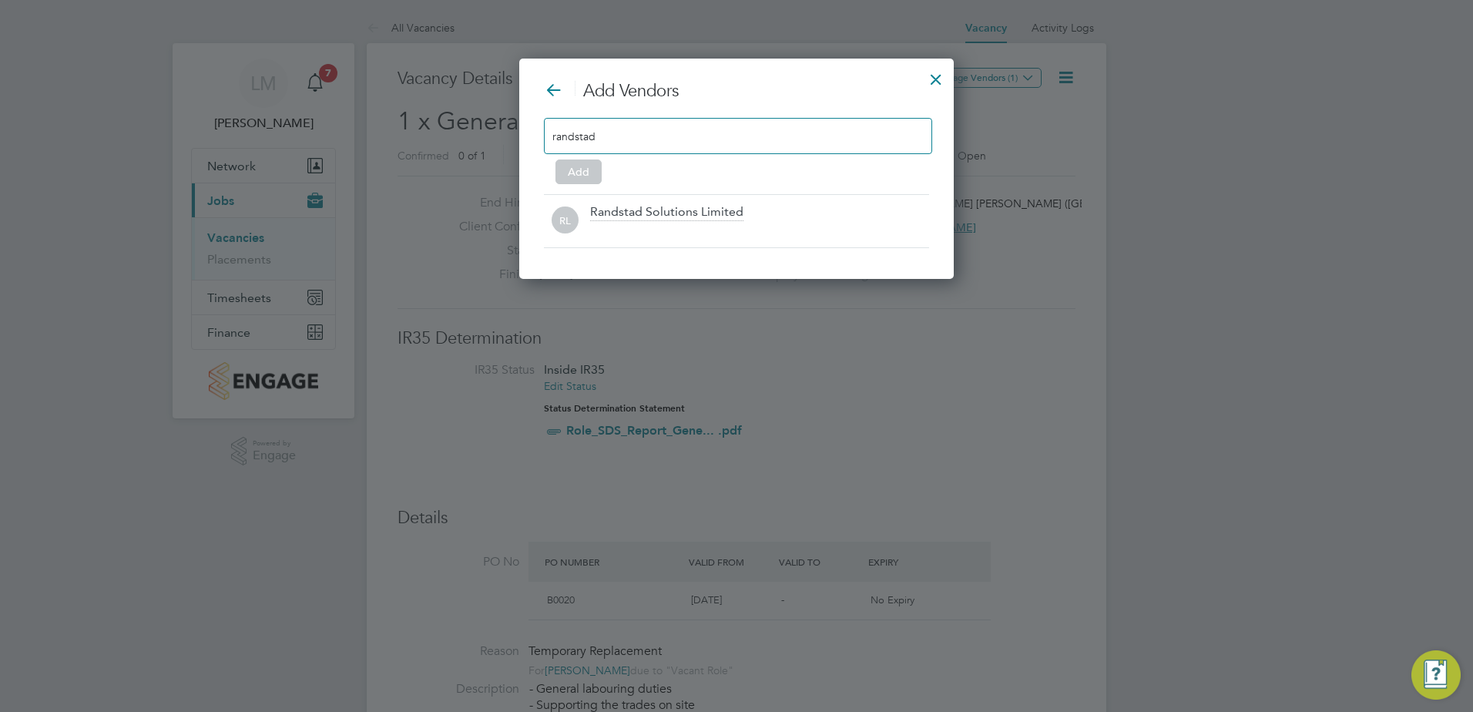
scroll to position [168, 435]
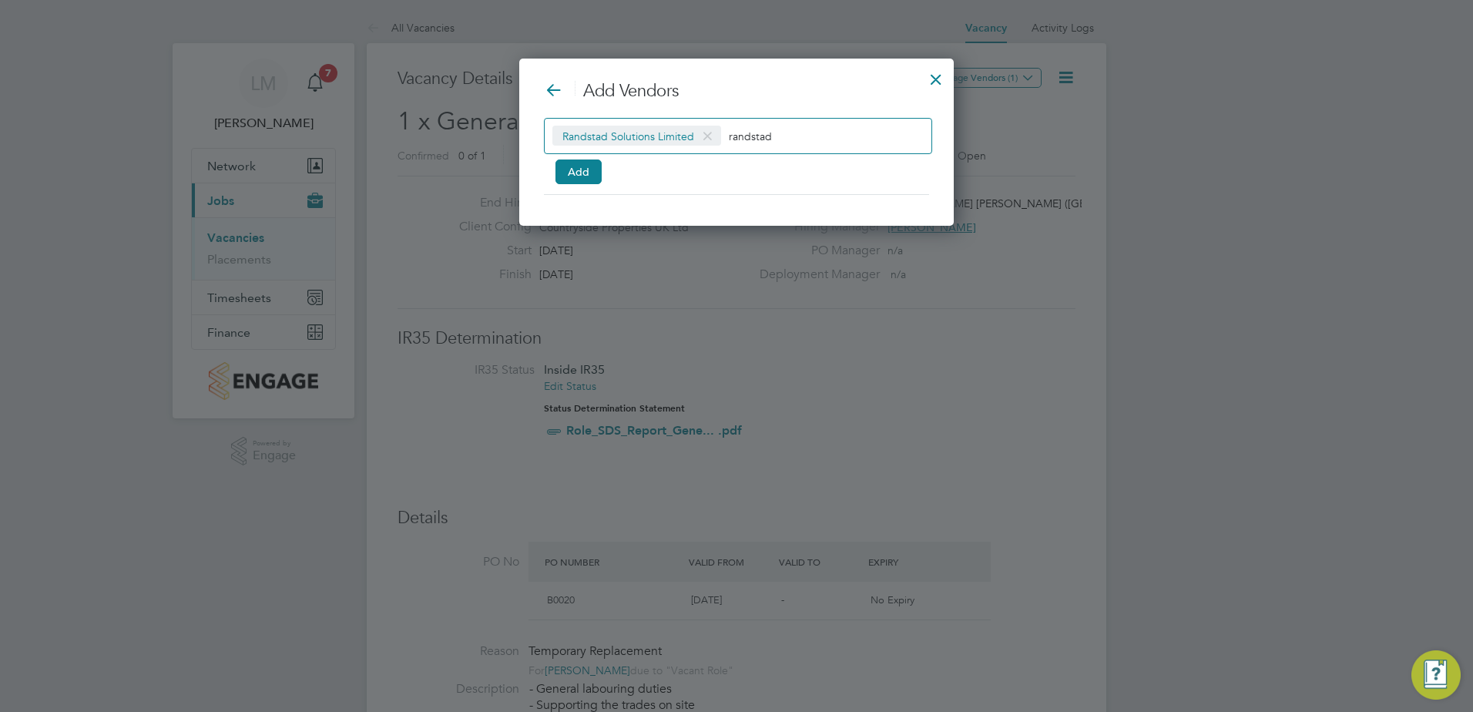
click at [550, 163] on div "Randstad Solutions Limited randstad Add" at bounding box center [736, 148] width 385 height 61
click at [590, 173] on button "Add" at bounding box center [578, 171] width 46 height 25
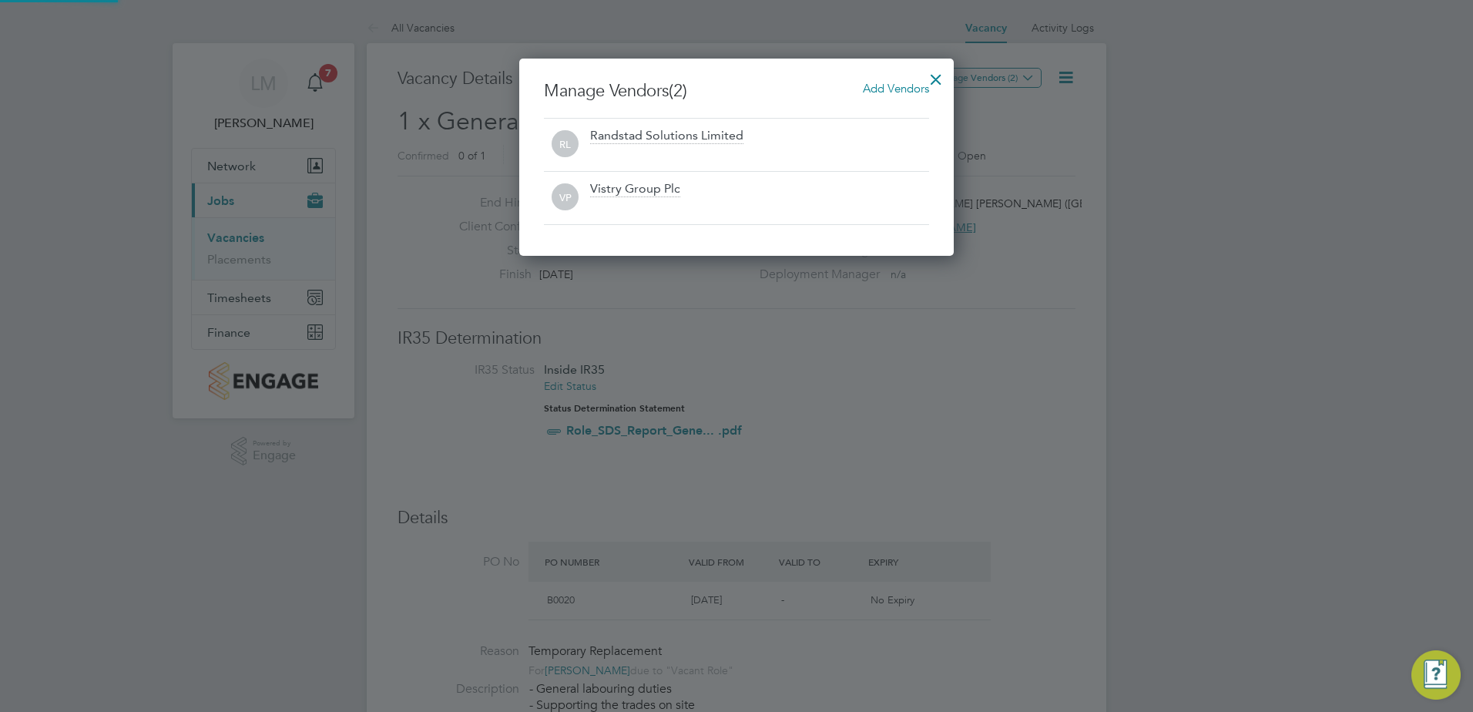
scroll to position [197, 435]
click at [935, 81] on div at bounding box center [936, 76] width 28 height 28
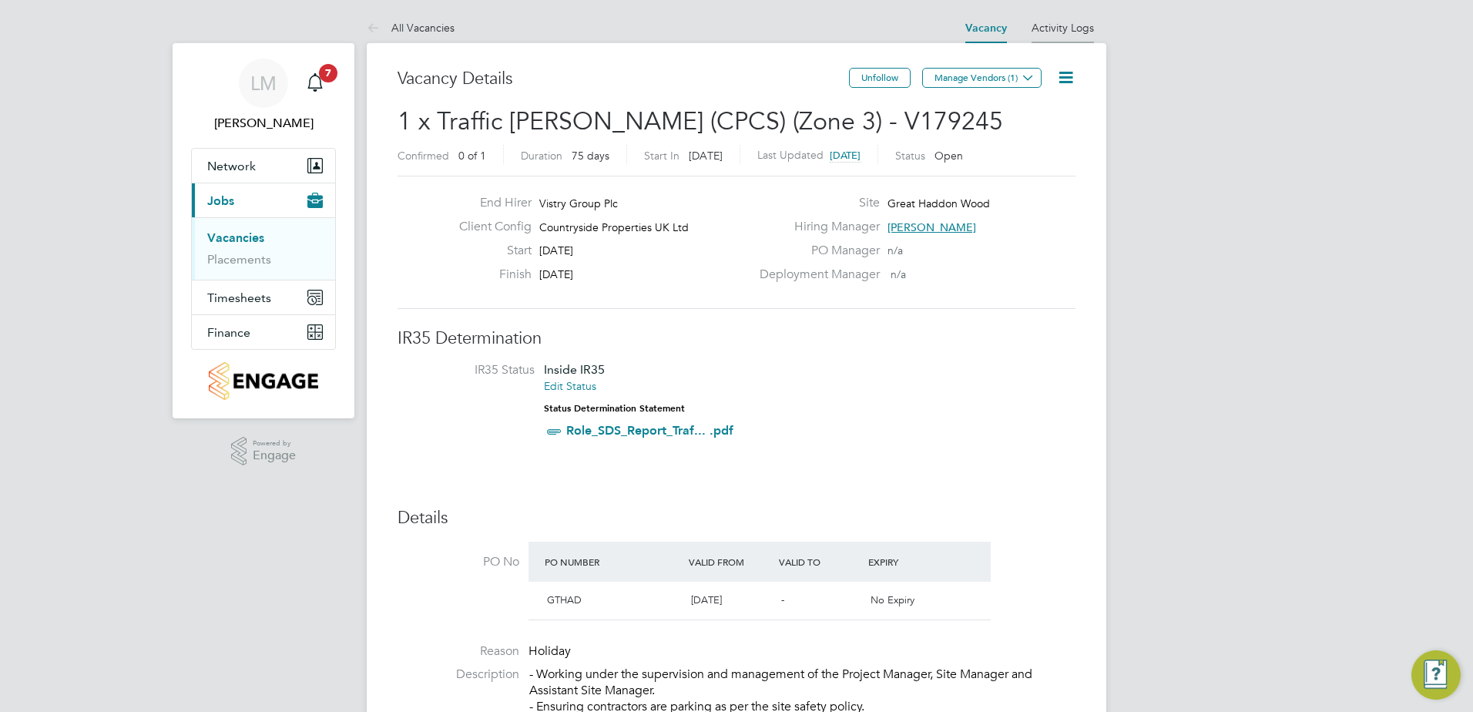
click at [1055, 35] on li "Activity Logs" at bounding box center [1063, 27] width 62 height 31
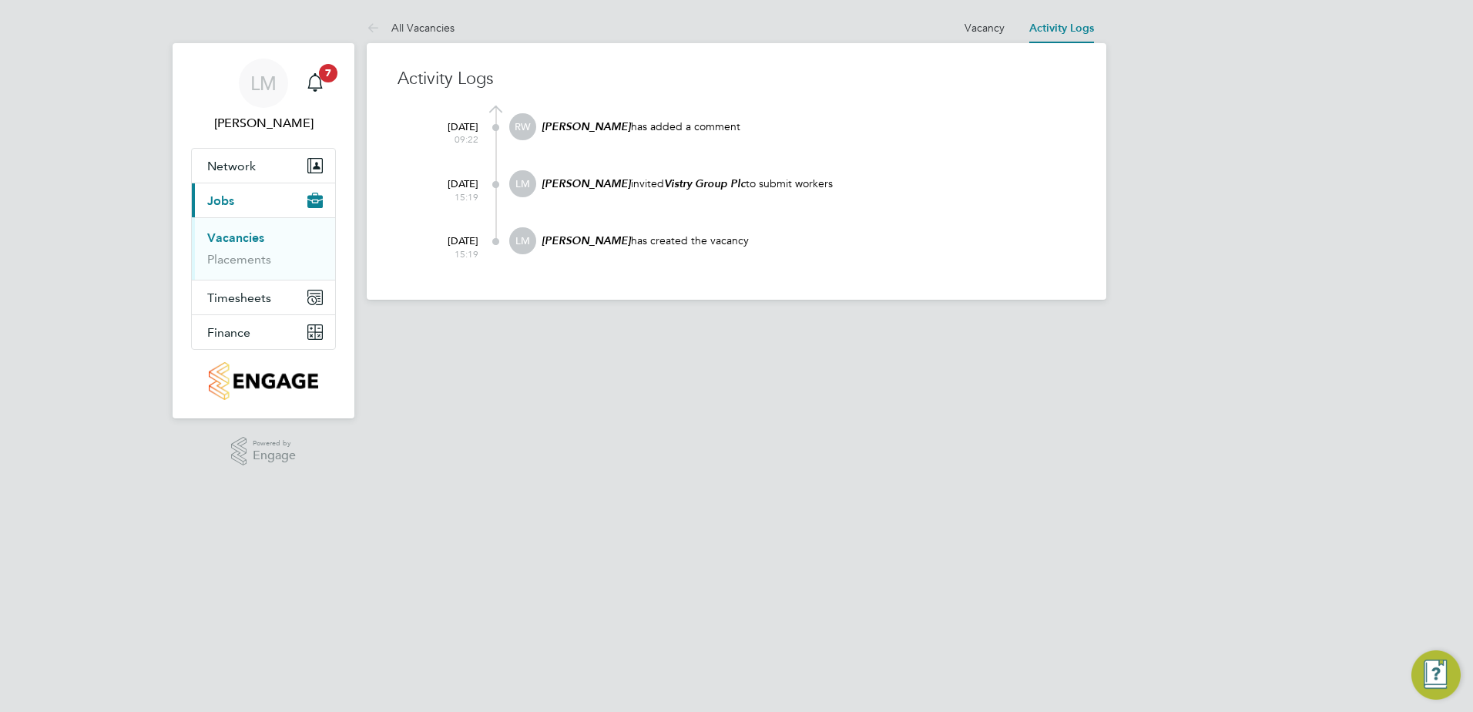
click at [811, 324] on html "LM Lauren Morton Notifications 7 Applications: Network Team Members Sites Worke…" at bounding box center [736, 162] width 1473 height 324
click at [404, 30] on link "All Vacancies" at bounding box center [411, 28] width 88 height 14
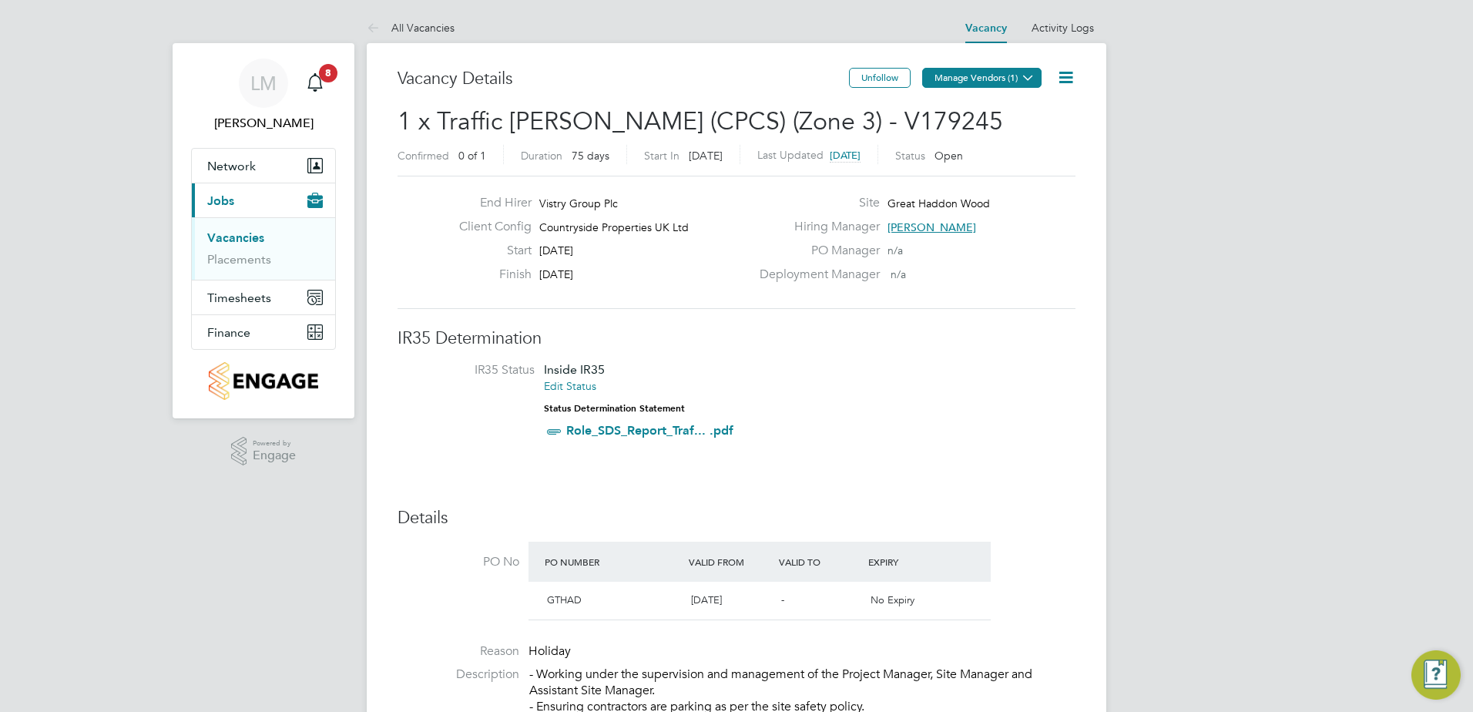
click at [1006, 87] on button "Manage Vendors (1)" at bounding box center [981, 78] width 119 height 20
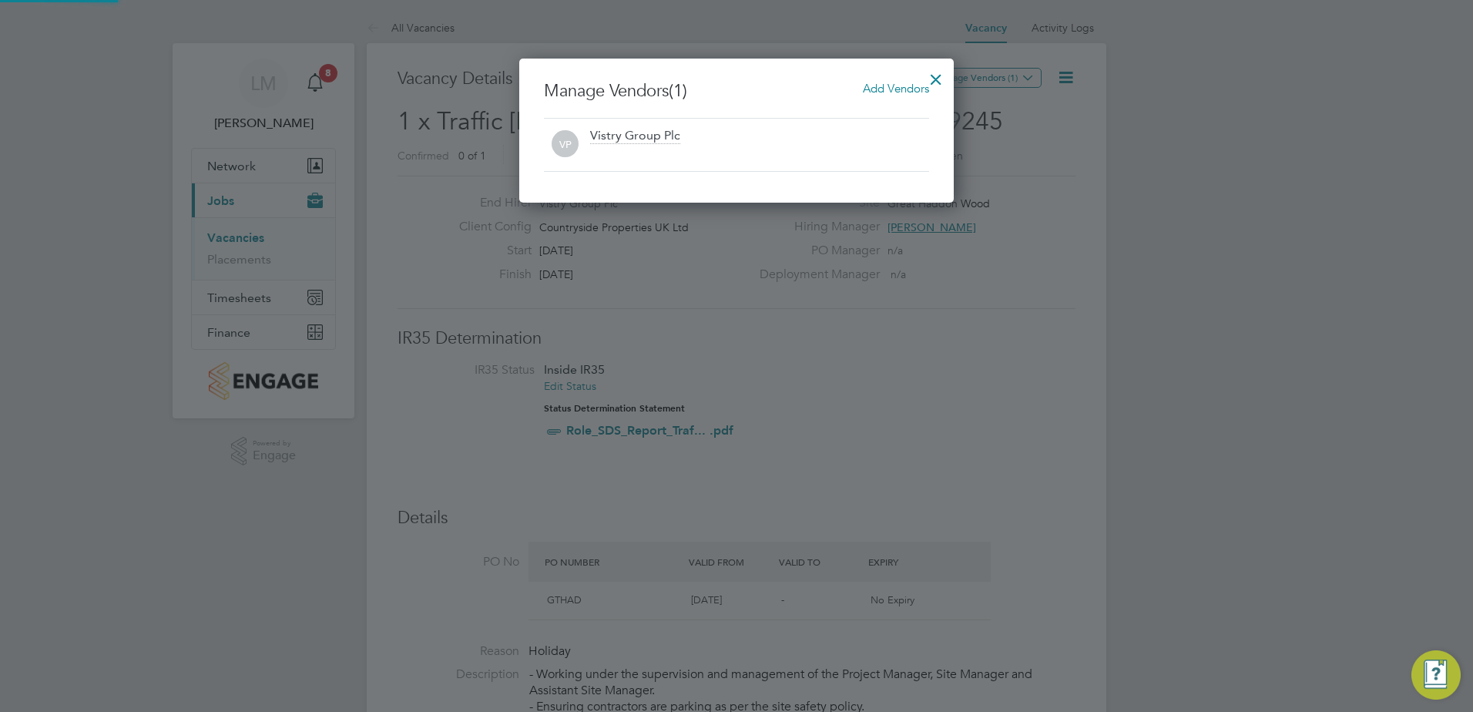
scroll to position [144, 435]
click at [881, 92] on span "Add Vendors" at bounding box center [896, 88] width 66 height 15
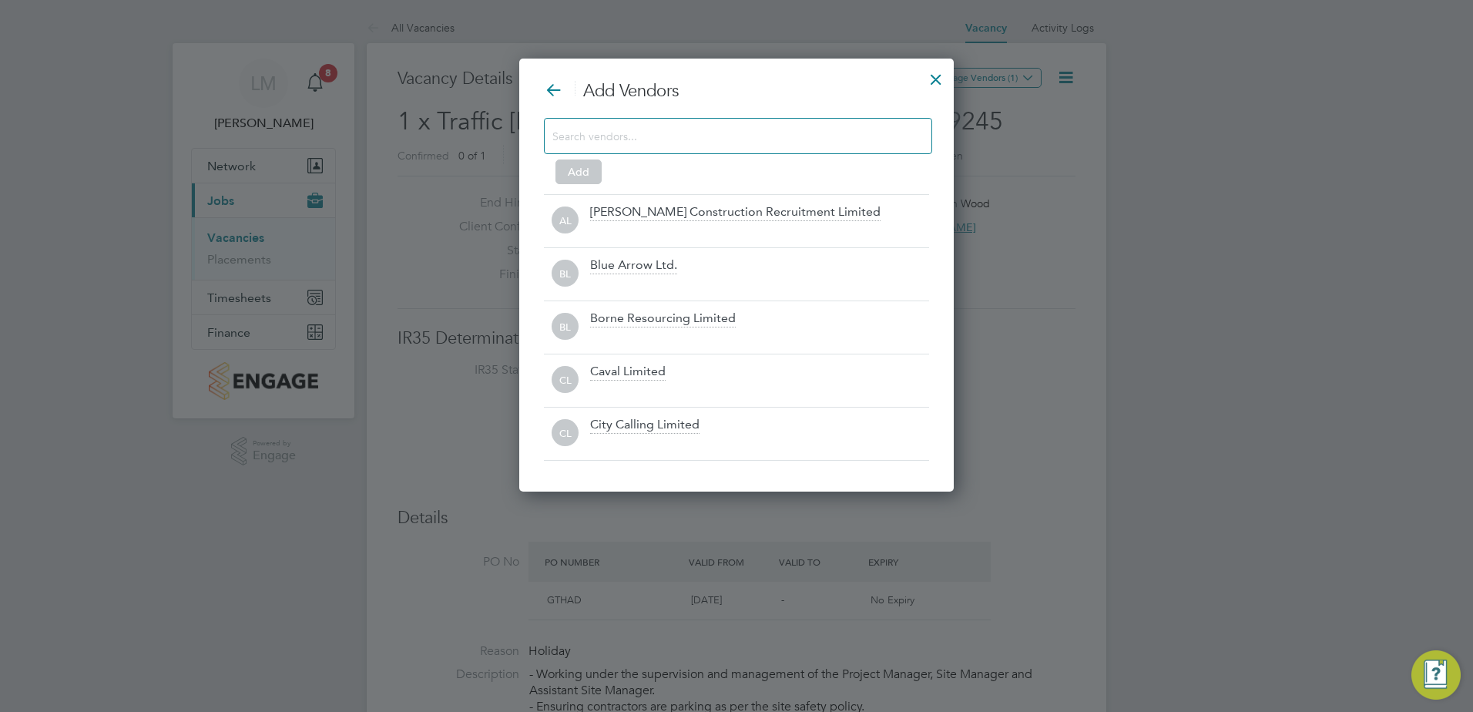
click at [740, 138] on input at bounding box center [725, 136] width 347 height 20
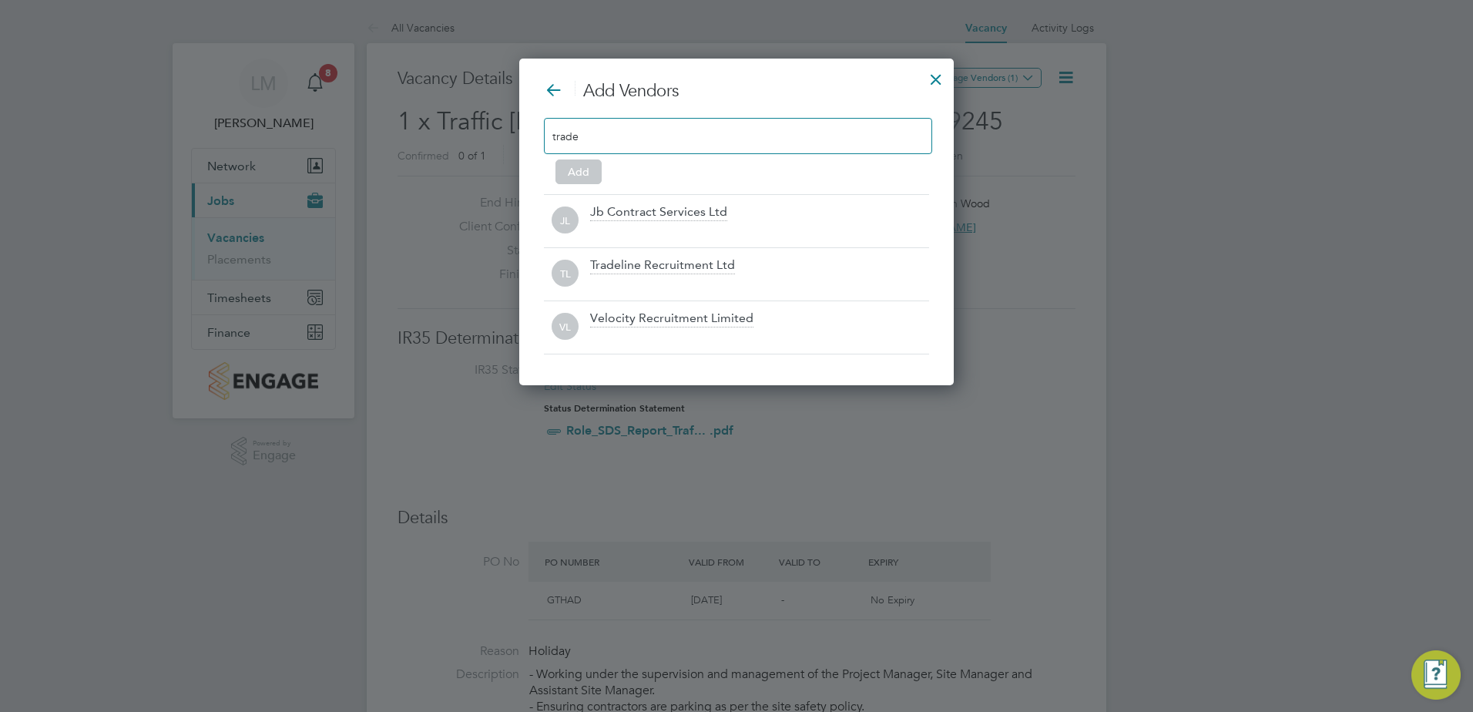
scroll to position [274, 435]
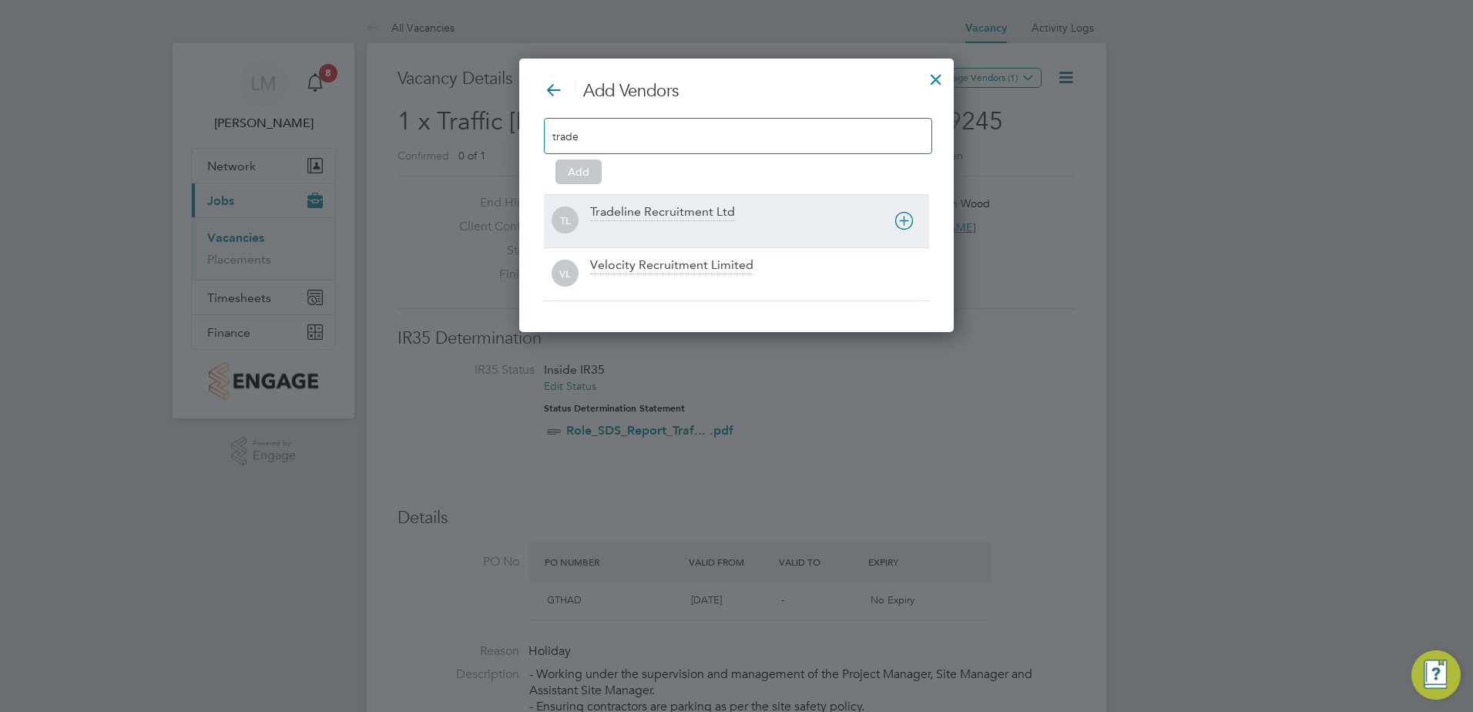
type input "trade"
click at [716, 222] on div "Tradeline Recruitment Ltd" at bounding box center [759, 221] width 339 height 34
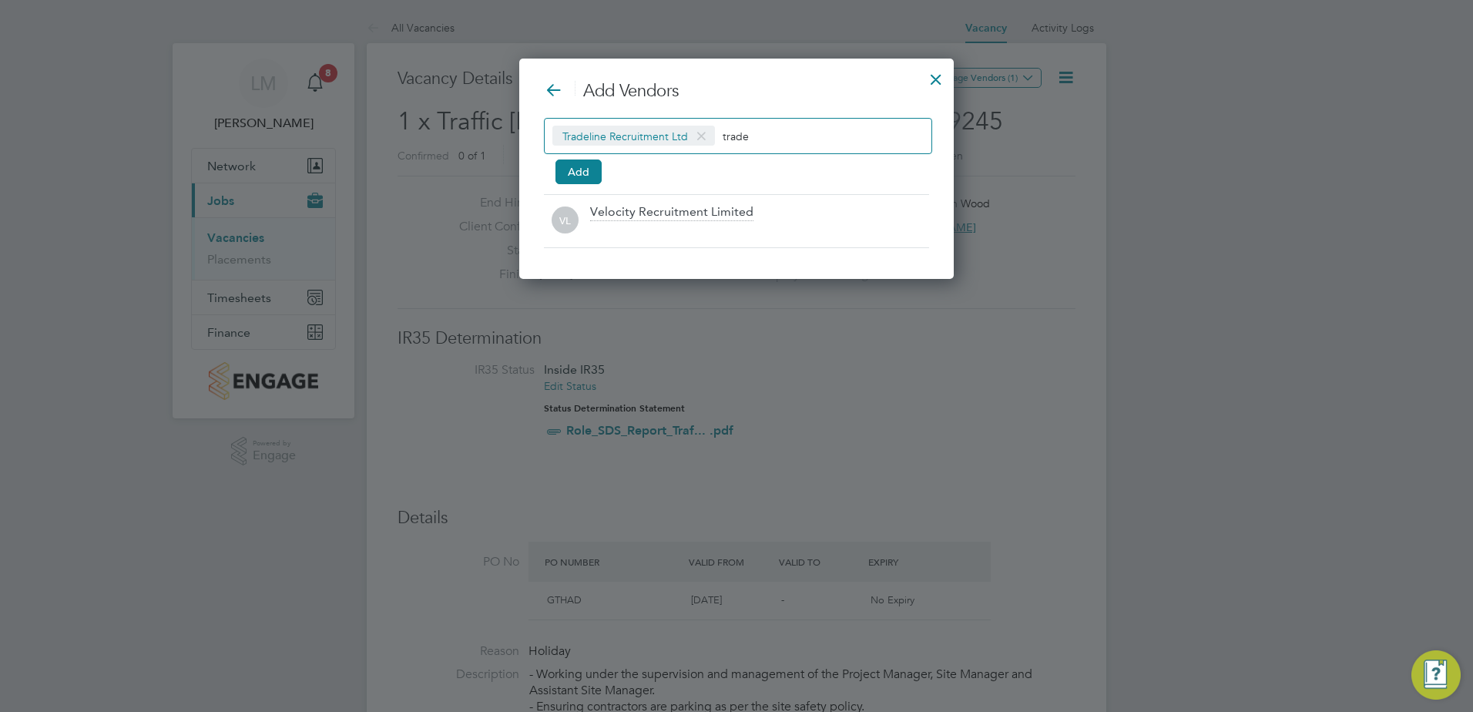
scroll to position [221, 435]
click at [579, 174] on button "Add" at bounding box center [578, 171] width 46 height 25
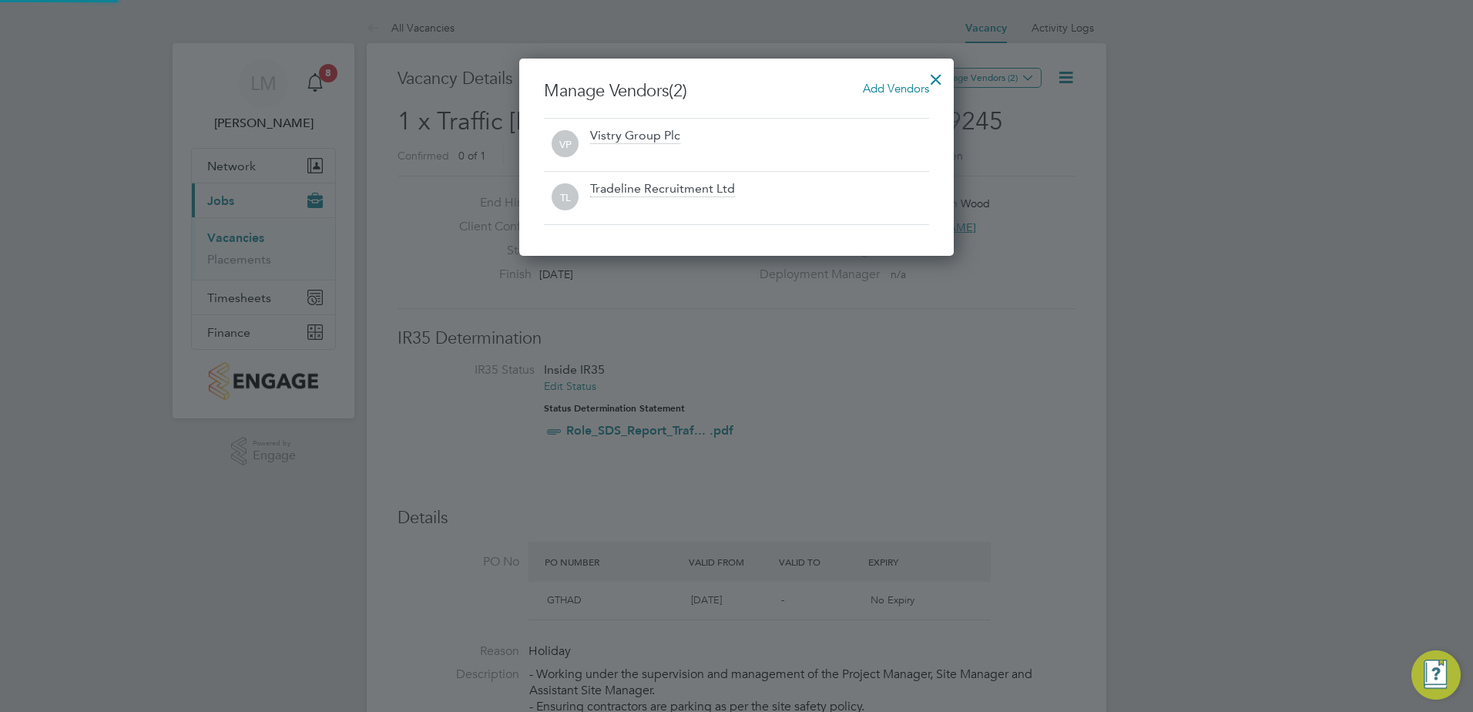
scroll to position [197, 435]
click at [933, 78] on div at bounding box center [936, 76] width 28 height 28
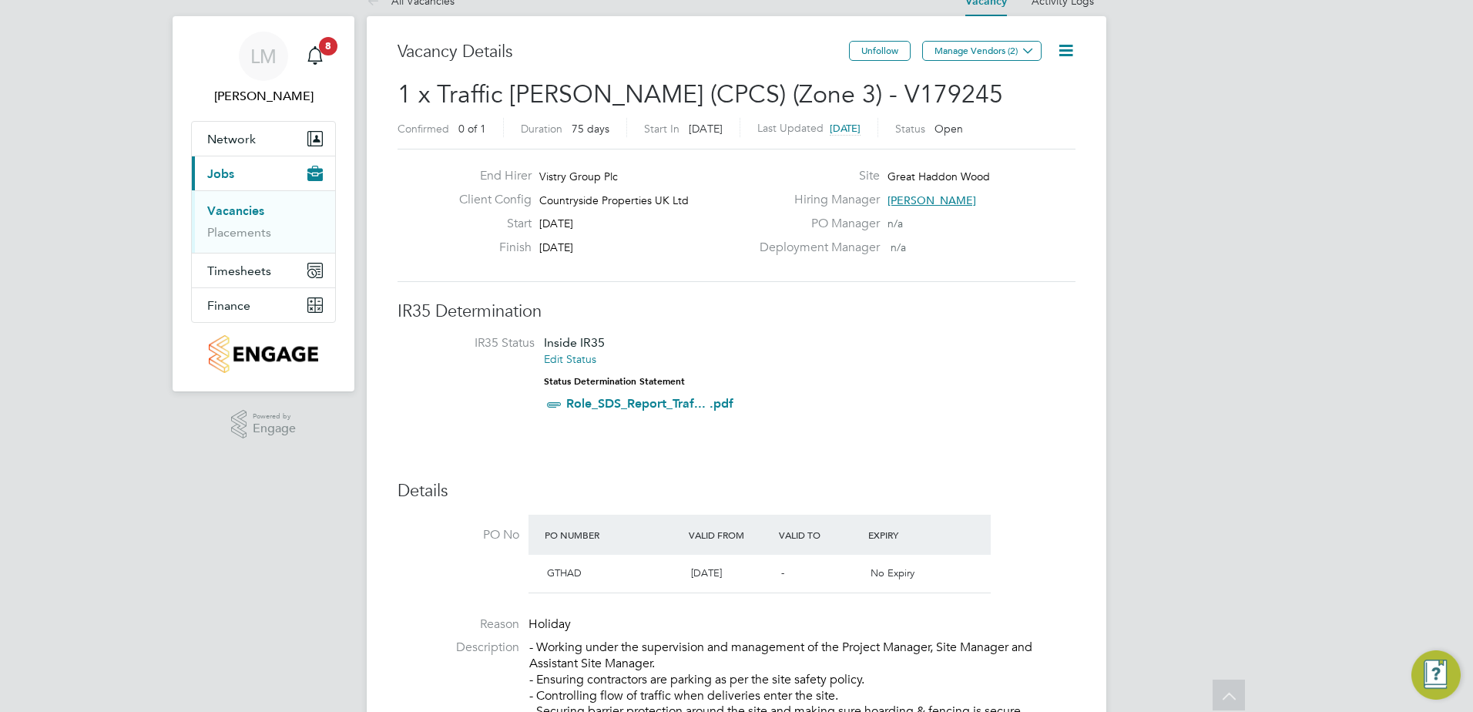
scroll to position [0, 0]
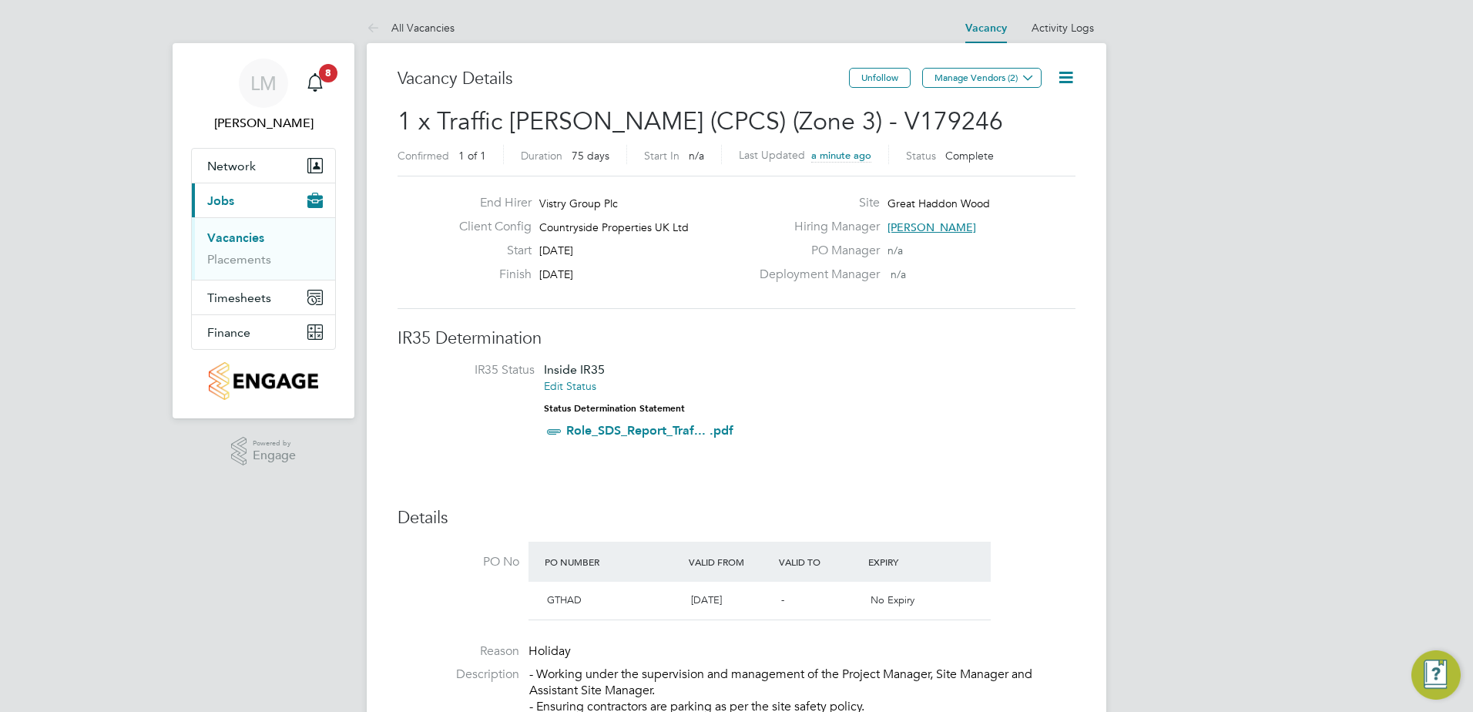
click at [249, 239] on link "Vacancies" at bounding box center [235, 237] width 57 height 15
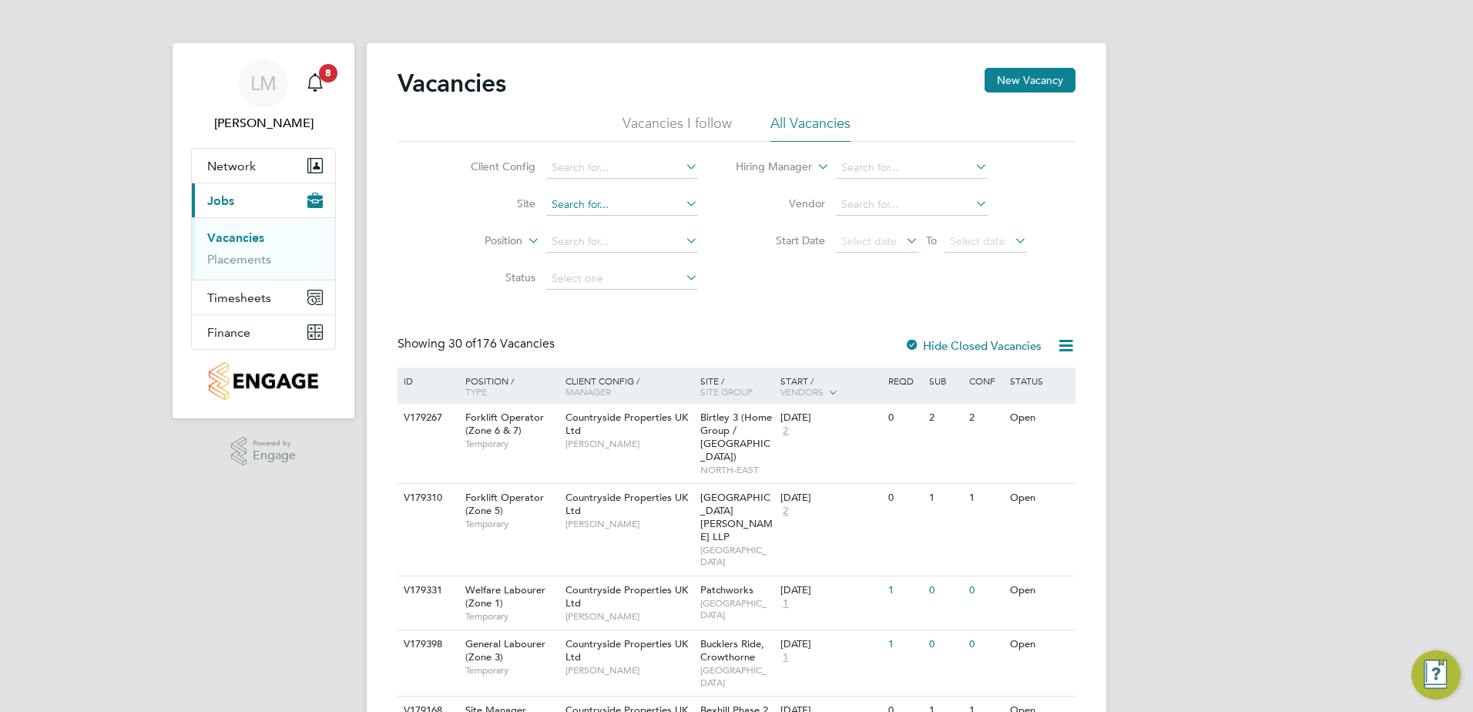
click at [574, 206] on input at bounding box center [622, 205] width 152 height 22
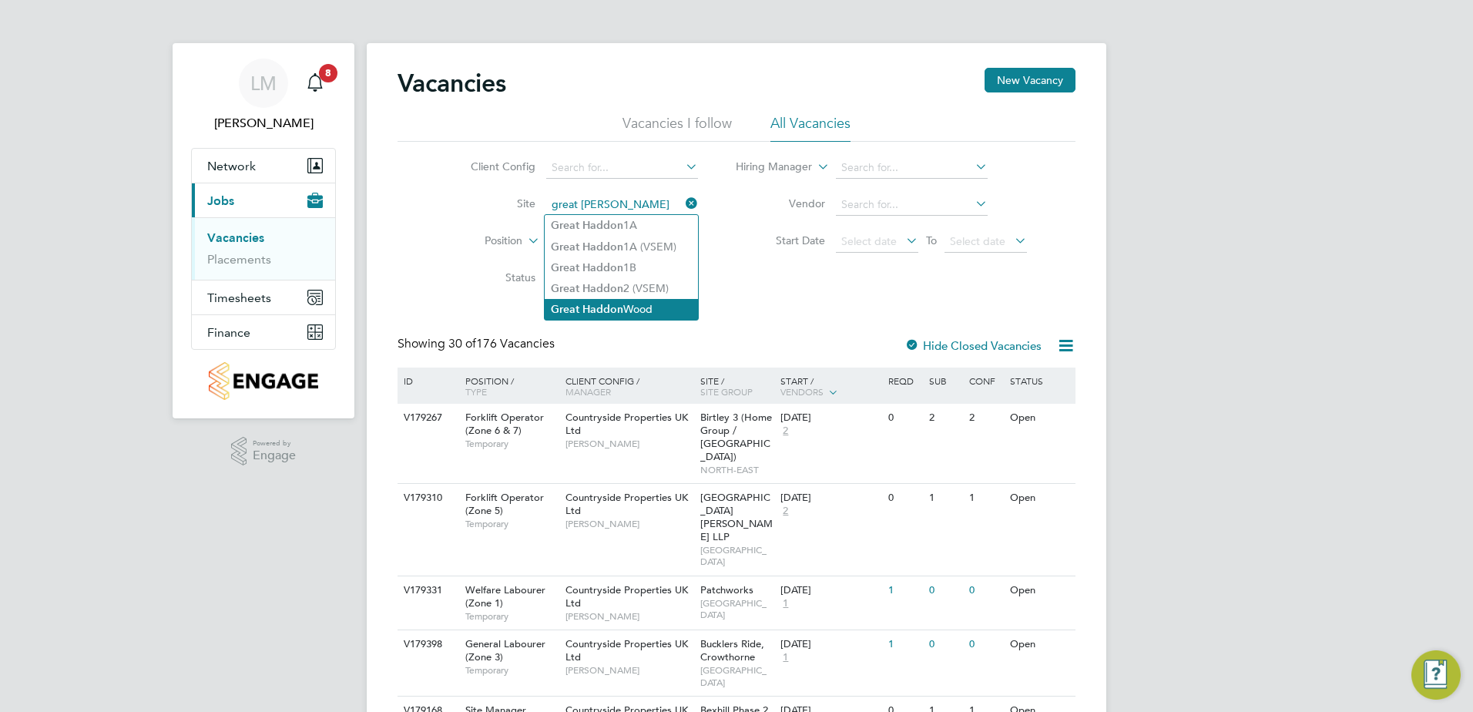
click at [641, 304] on li "Great Haddon Wood" at bounding box center [621, 309] width 153 height 21
type input "Great Haddon Wood"
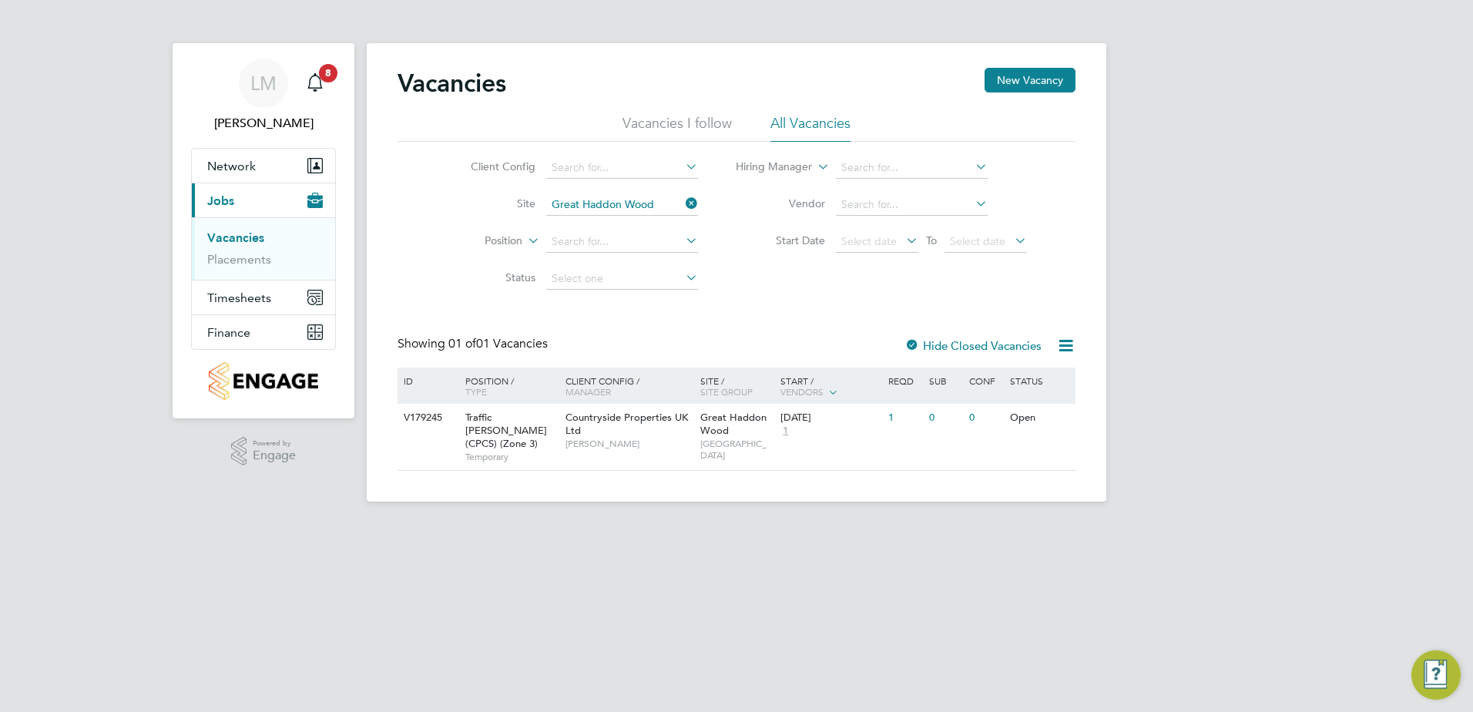
click at [947, 350] on label "Hide Closed Vacancies" at bounding box center [972, 345] width 137 height 15
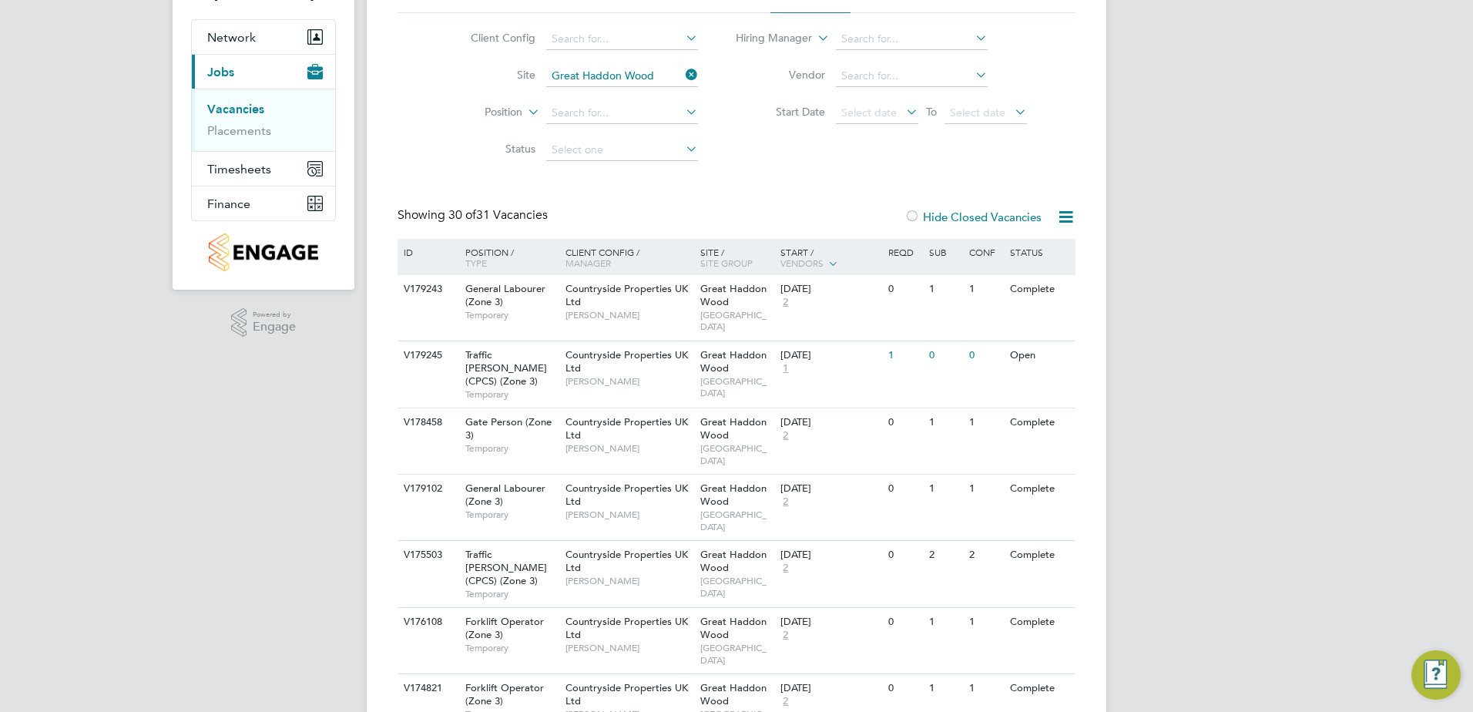
scroll to position [154, 0]
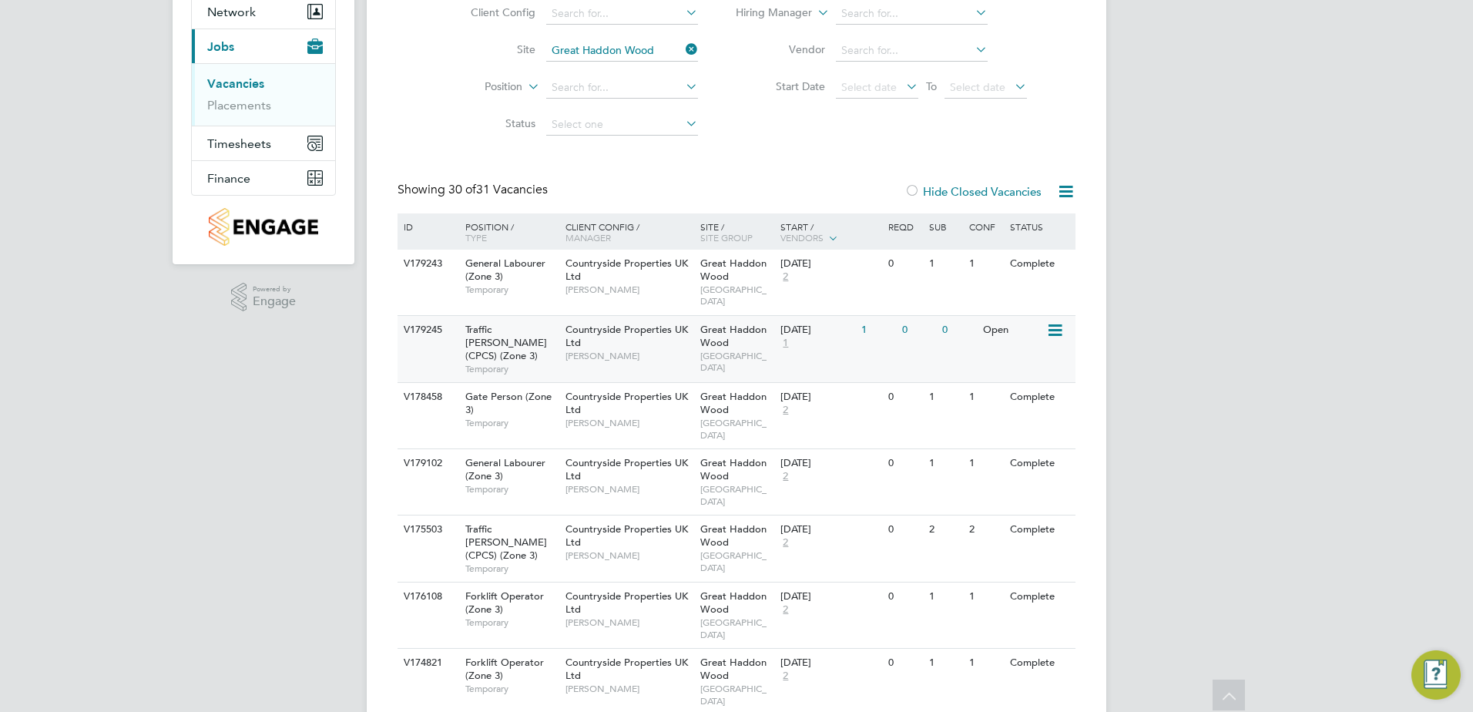
click at [1058, 322] on icon at bounding box center [1053, 330] width 15 height 18
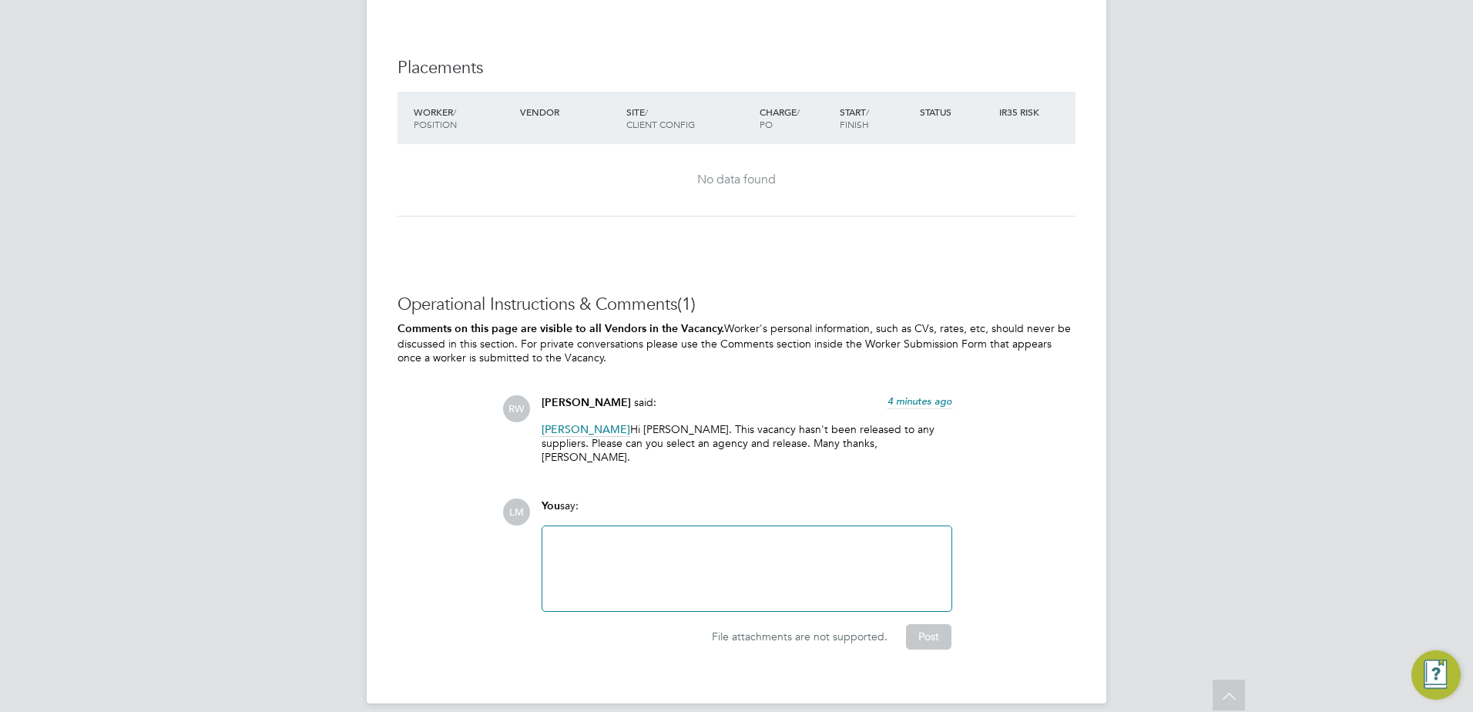
click at [737, 535] on div at bounding box center [747, 568] width 391 height 66
drag, startPoint x: 626, startPoint y: 506, endPoint x: 626, endPoint y: 515, distance: 9.2
drag, startPoint x: 626, startPoint y: 515, endPoint x: 626, endPoint y: 535, distance: 19.3
click at [748, 535] on div "Thanks for highlighting Rich!" at bounding box center [747, 568] width 391 height 66
drag, startPoint x: 664, startPoint y: 532, endPoint x: 861, endPoint y: 543, distance: 197.5
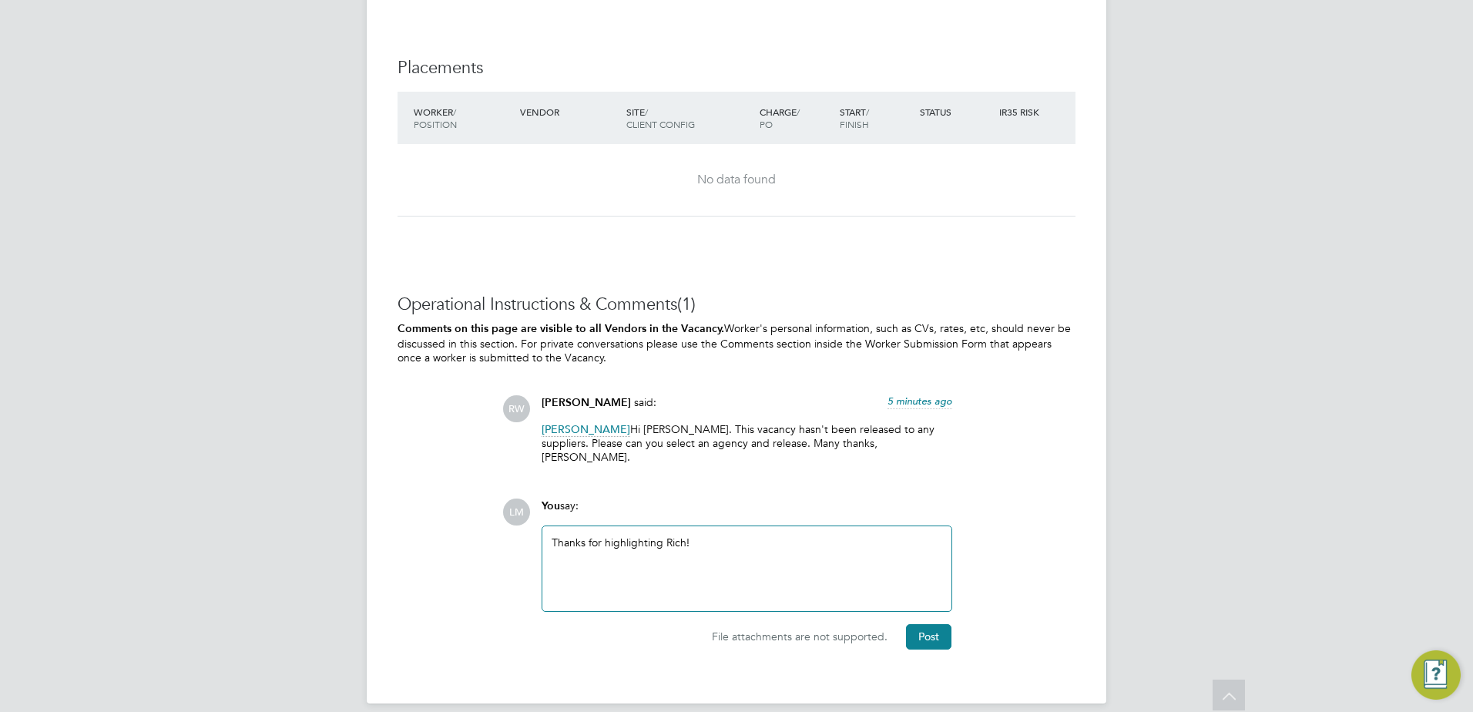
click at [666, 535] on div "Thanks for highlighting Rich!" at bounding box center [747, 568] width 391 height 66
click at [922, 624] on button "Post" at bounding box center [928, 636] width 45 height 25
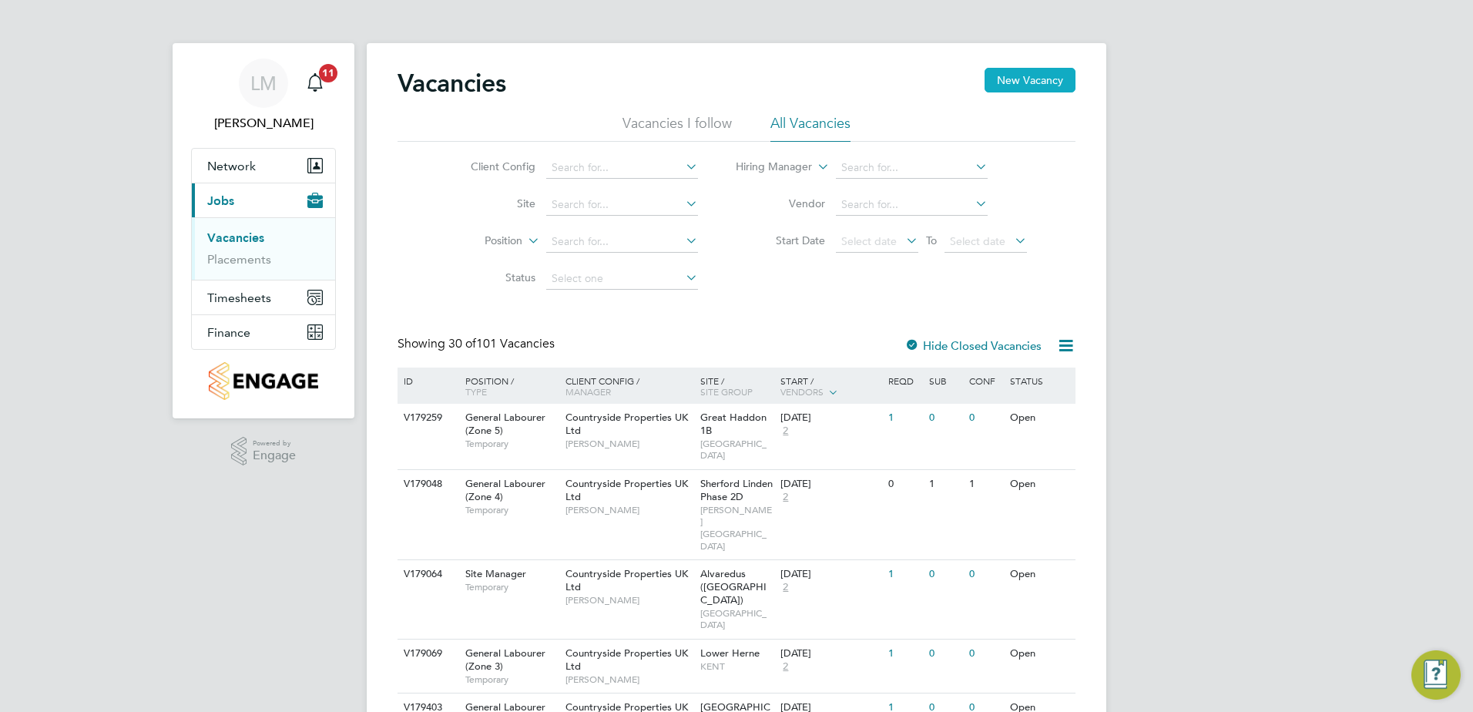
click at [1042, 82] on button "New Vacancy" at bounding box center [1030, 80] width 91 height 25
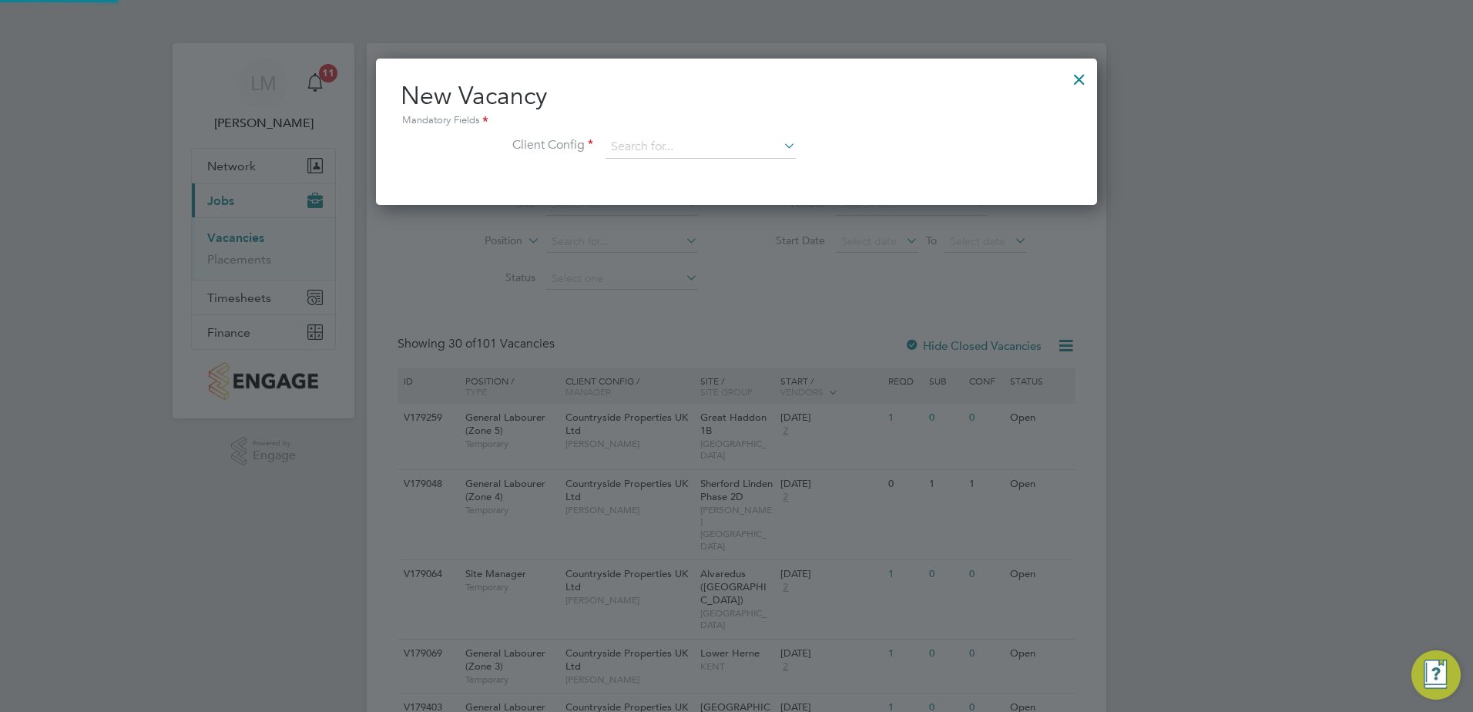
scroll to position [146, 722]
click at [703, 140] on input at bounding box center [701, 147] width 190 height 23
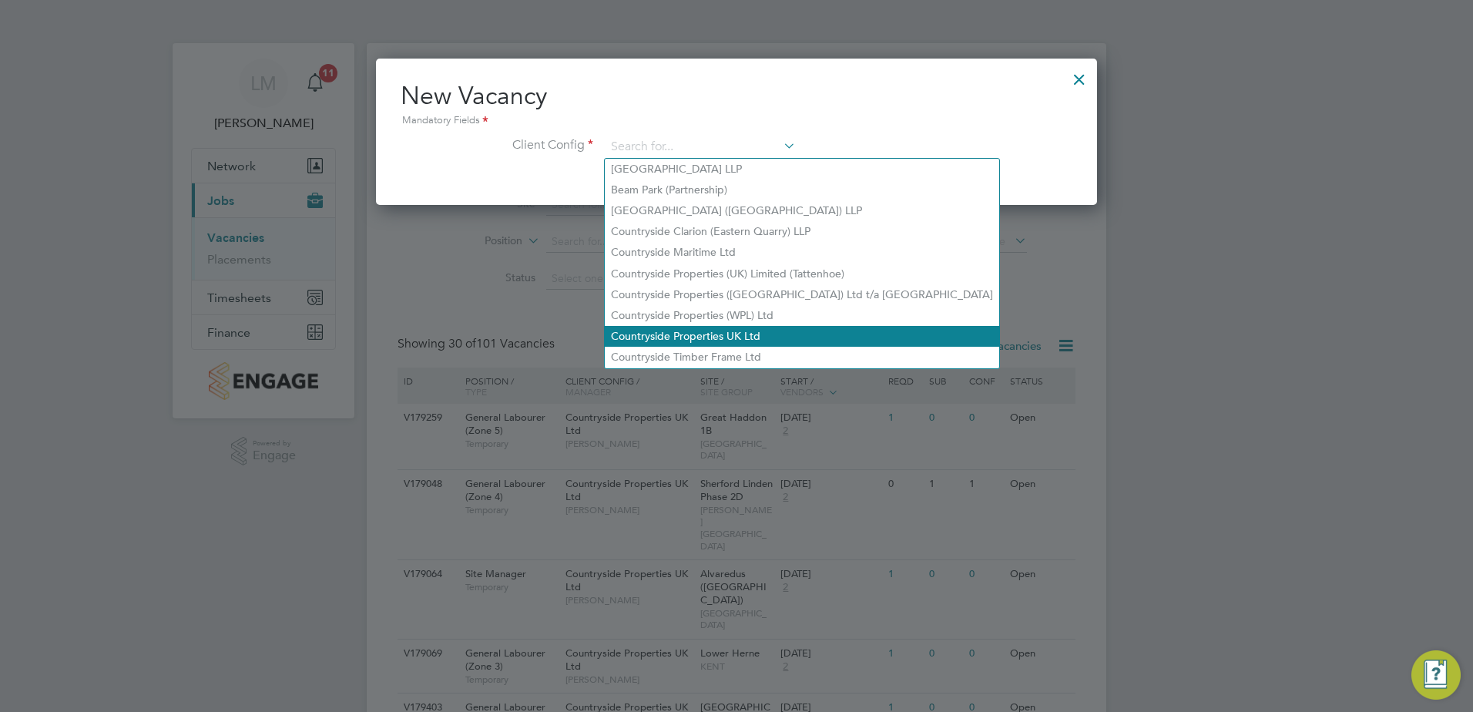
click at [730, 330] on li "Countryside Properties UK Ltd" at bounding box center [802, 336] width 394 height 21
type input "Countryside Properties UK Ltd"
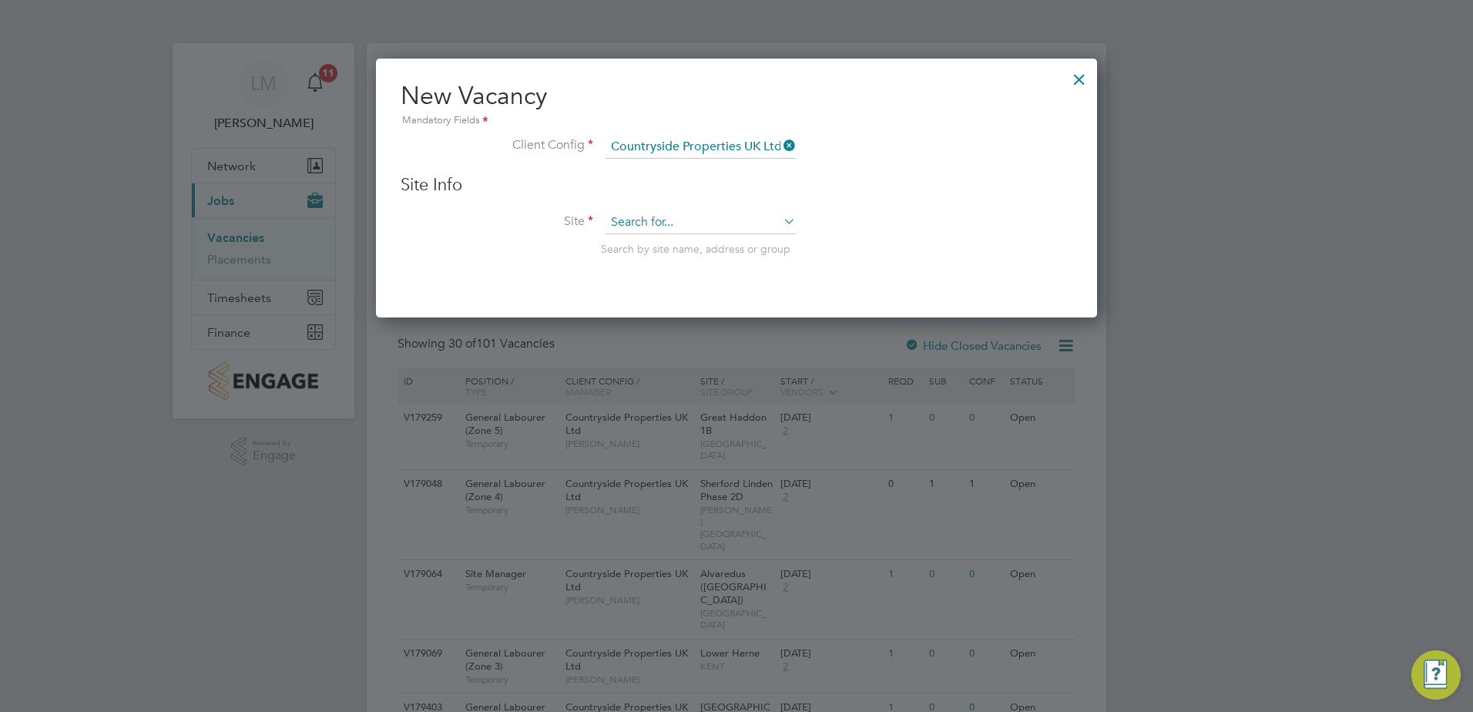
click at [694, 224] on input at bounding box center [701, 222] width 190 height 23
type input "s"
type input "c"
type input "[PERSON_NAME]"
click at [1085, 73] on div at bounding box center [1079, 76] width 28 height 28
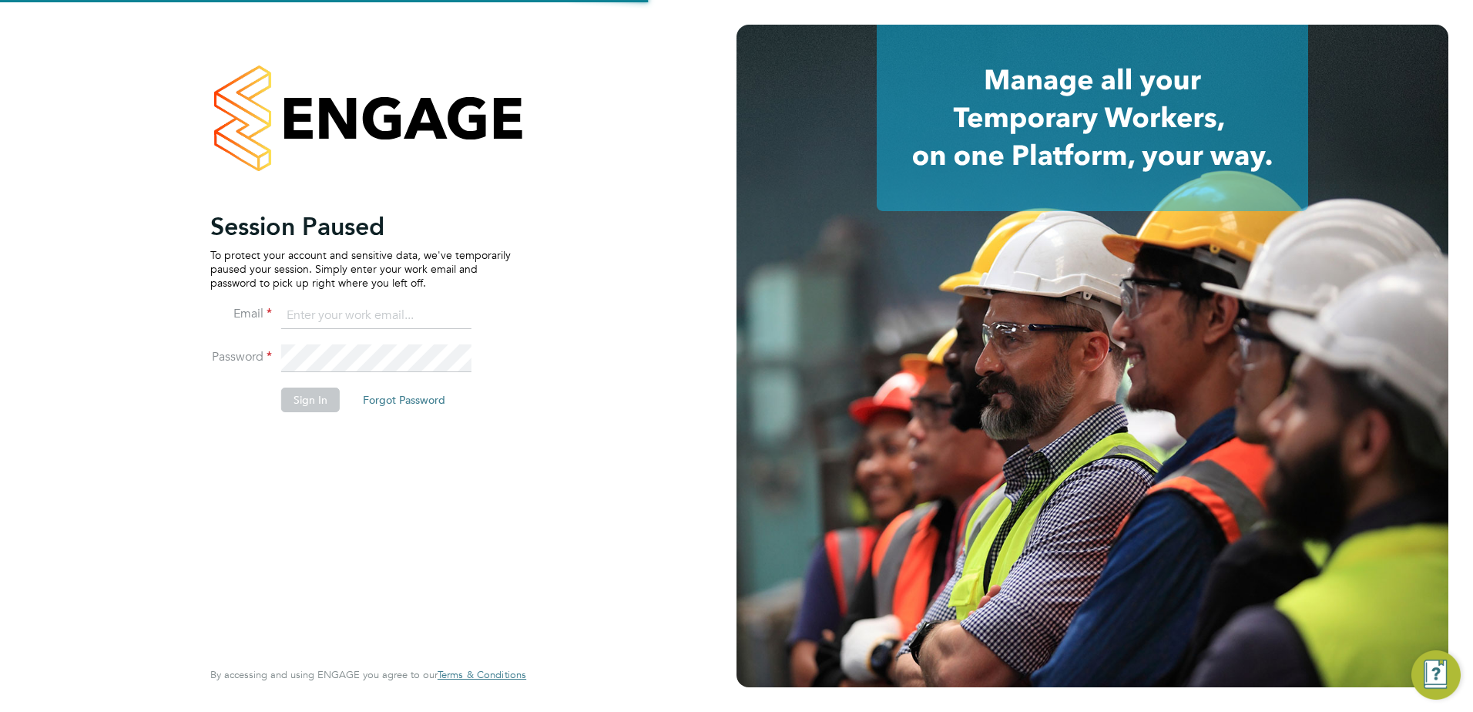
type input "[EMAIL_ADDRESS][PERSON_NAME][DOMAIN_NAME]"
